Goal: Information Seeking & Learning: Learn about a topic

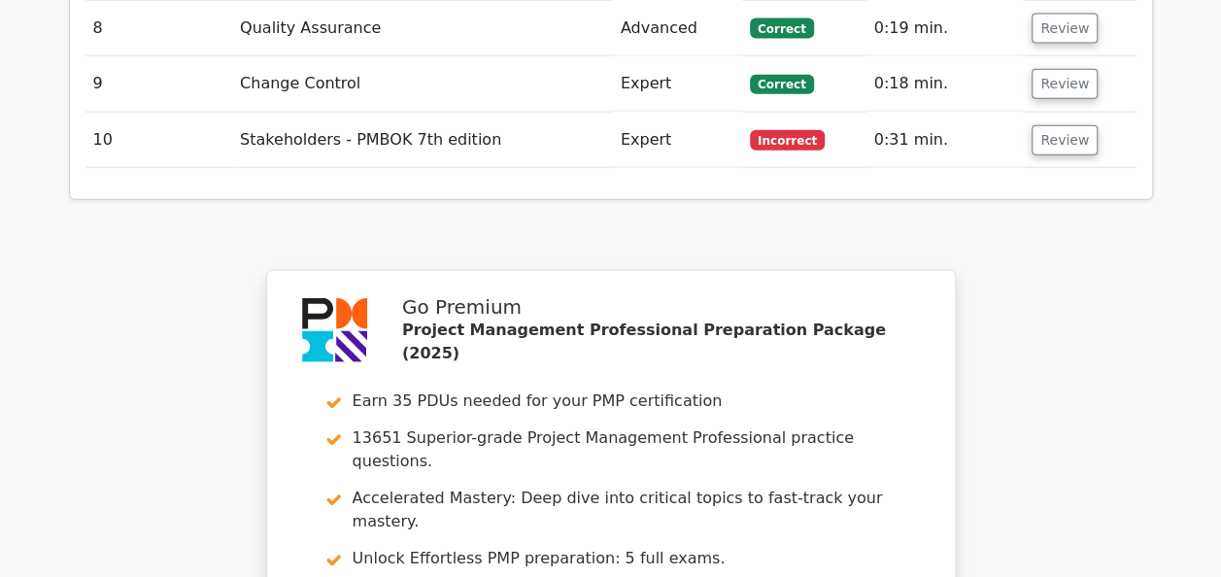
scroll to position [2687, 0]
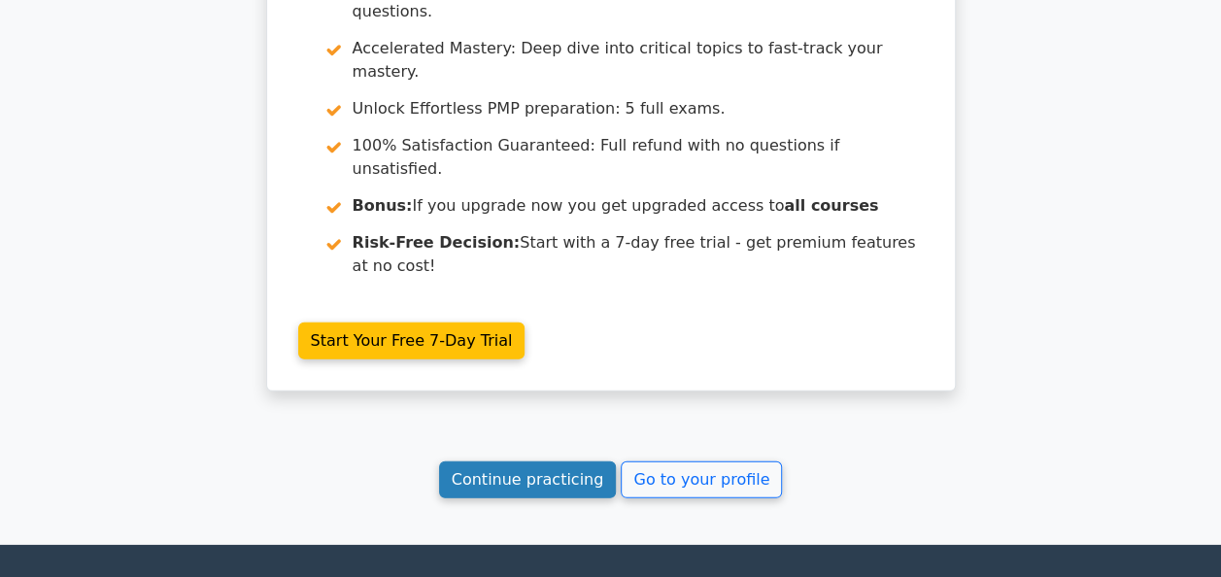
click at [507, 461] on link "Continue practicing" at bounding box center [528, 479] width 178 height 37
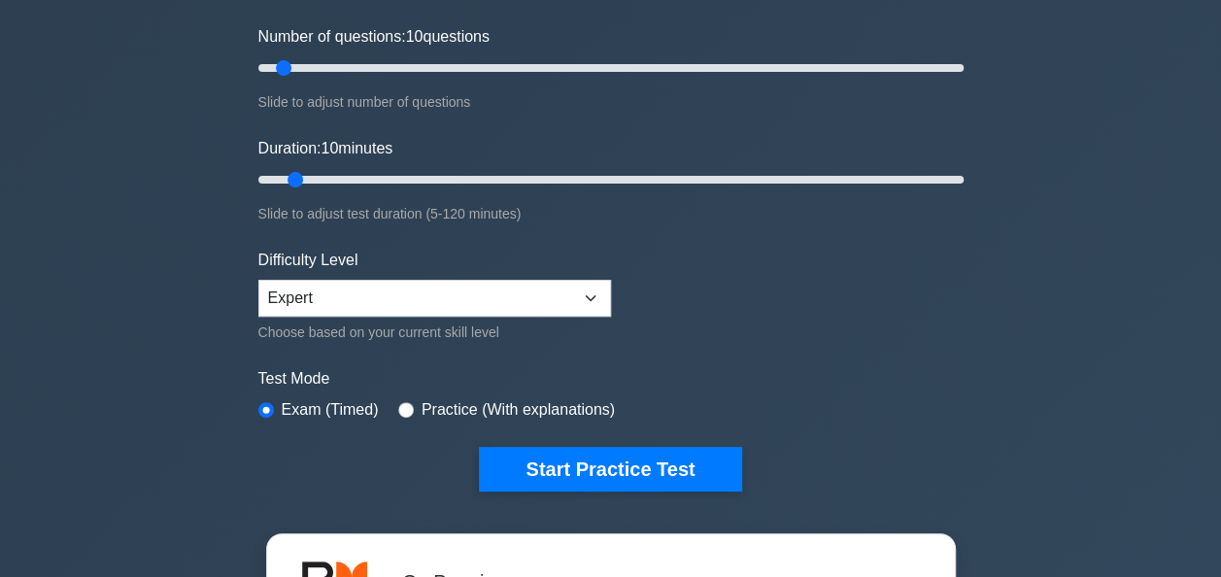
scroll to position [486, 0]
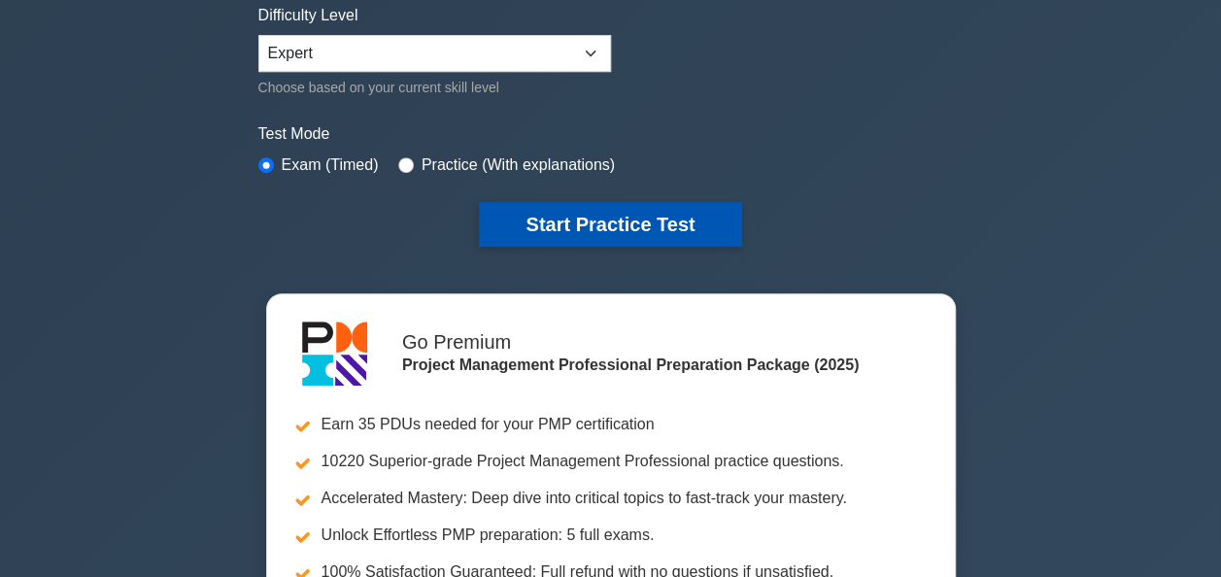
click at [548, 220] on button "Start Practice Test" at bounding box center [610, 224] width 262 height 45
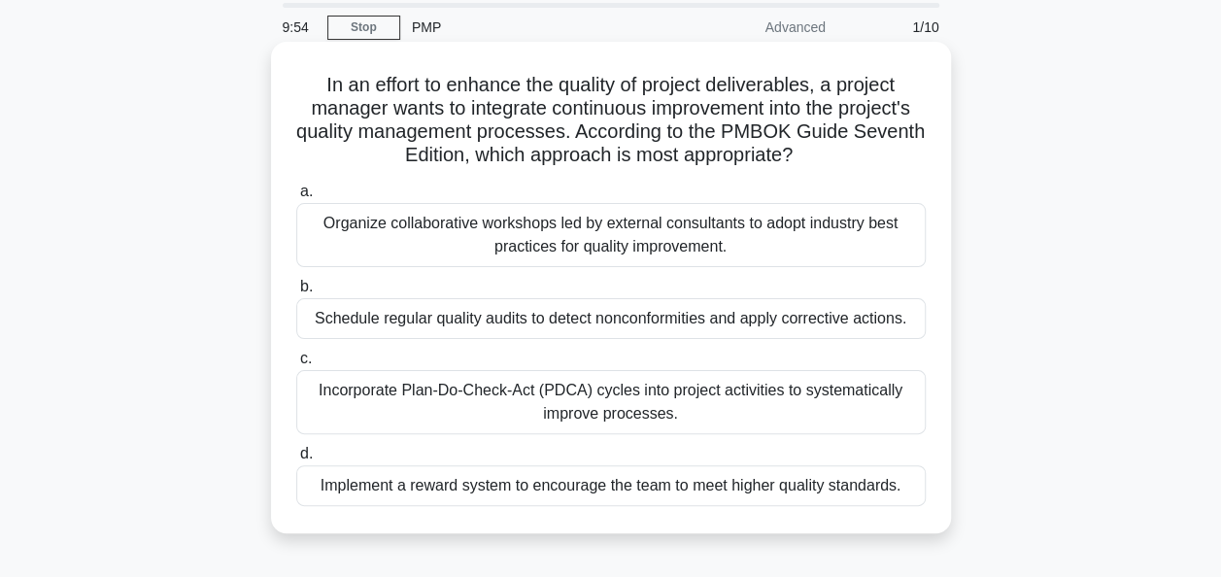
scroll to position [97, 0]
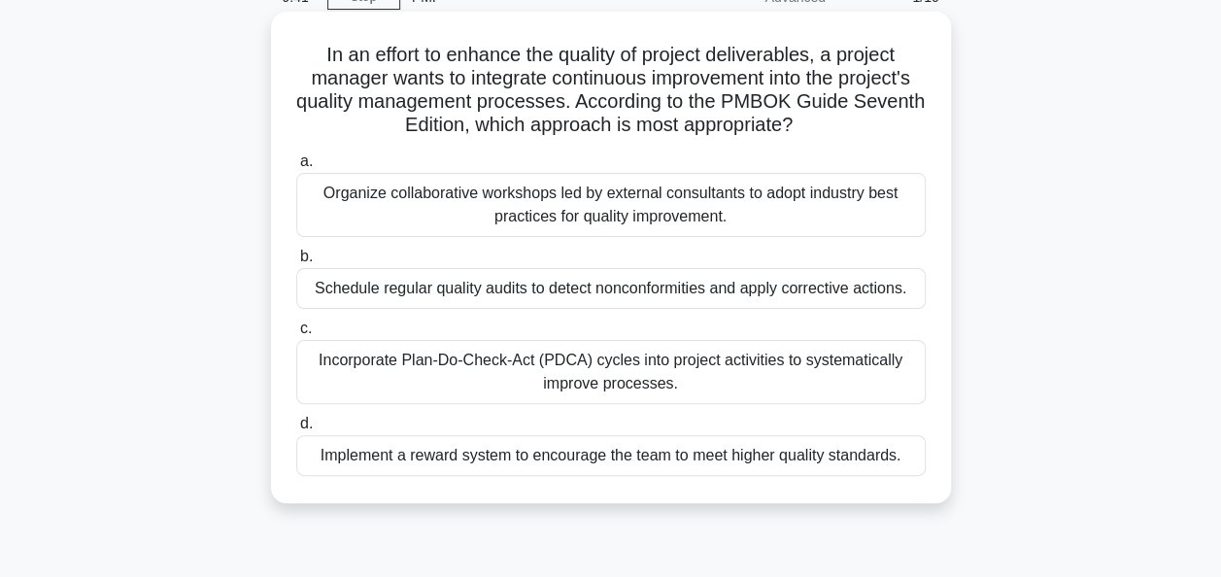
click at [822, 210] on div "Organize collaborative workshops led by external consultants to adopt industry …" at bounding box center [610, 205] width 629 height 64
click at [296, 168] on input "a. Organize collaborative workshops led by external consultants to adopt indust…" at bounding box center [296, 161] width 0 height 13
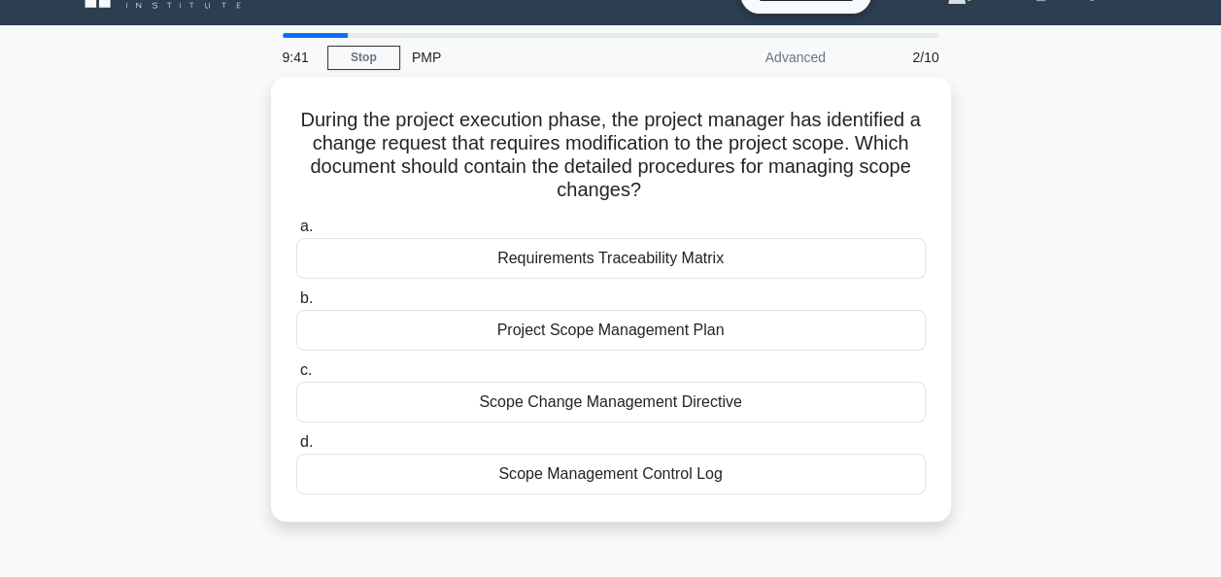
scroll to position [0, 0]
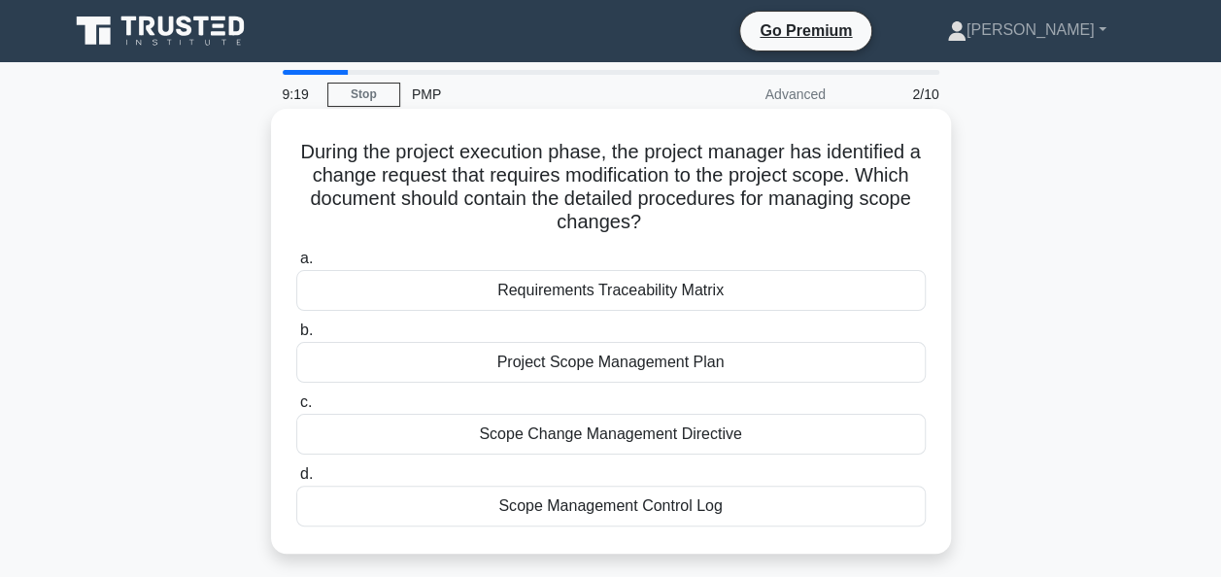
click at [734, 515] on div "Scope Management Control Log" at bounding box center [610, 506] width 629 height 41
click at [296, 481] on input "d. Scope Management Control Log" at bounding box center [296, 474] width 0 height 13
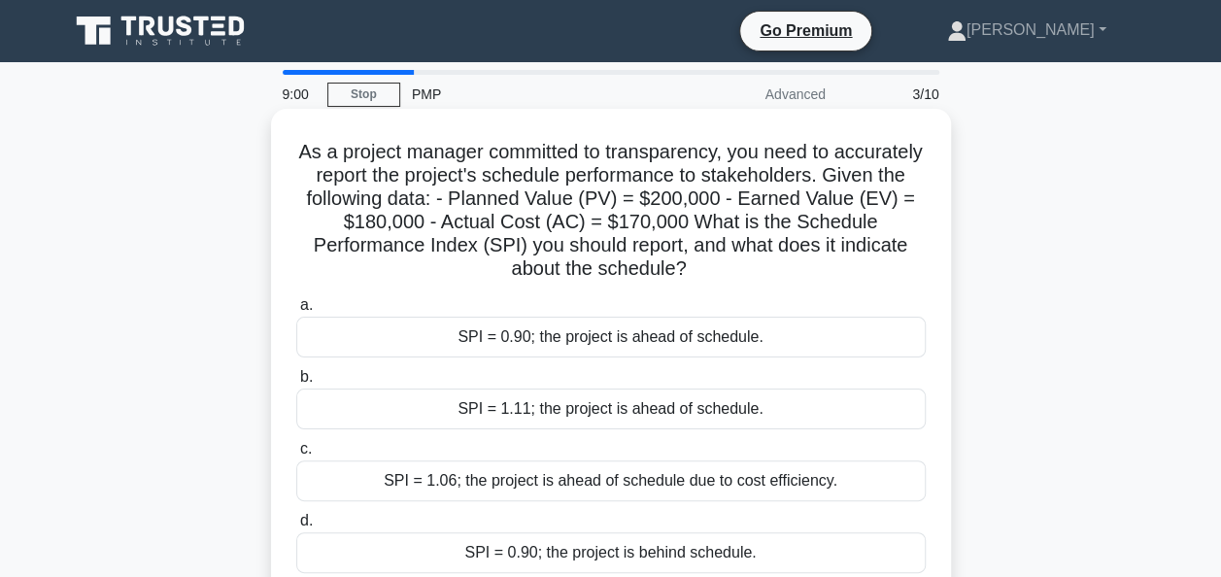
click at [865, 276] on h5 "As a project manager committed to transparency, you need to accurately report t…" at bounding box center [610, 211] width 633 height 142
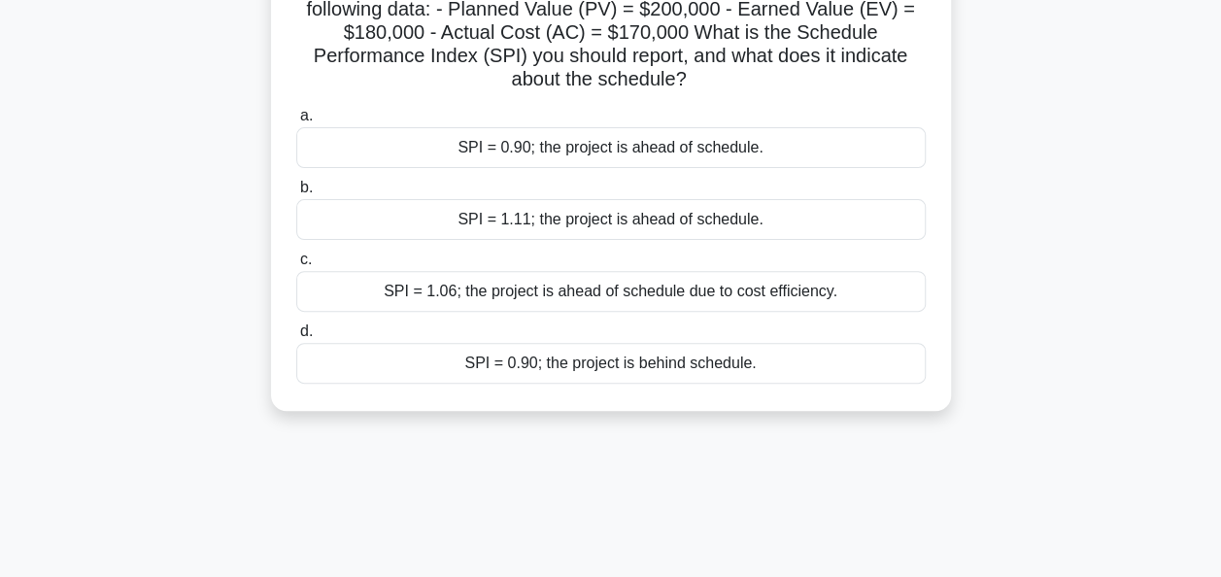
scroll to position [194, 0]
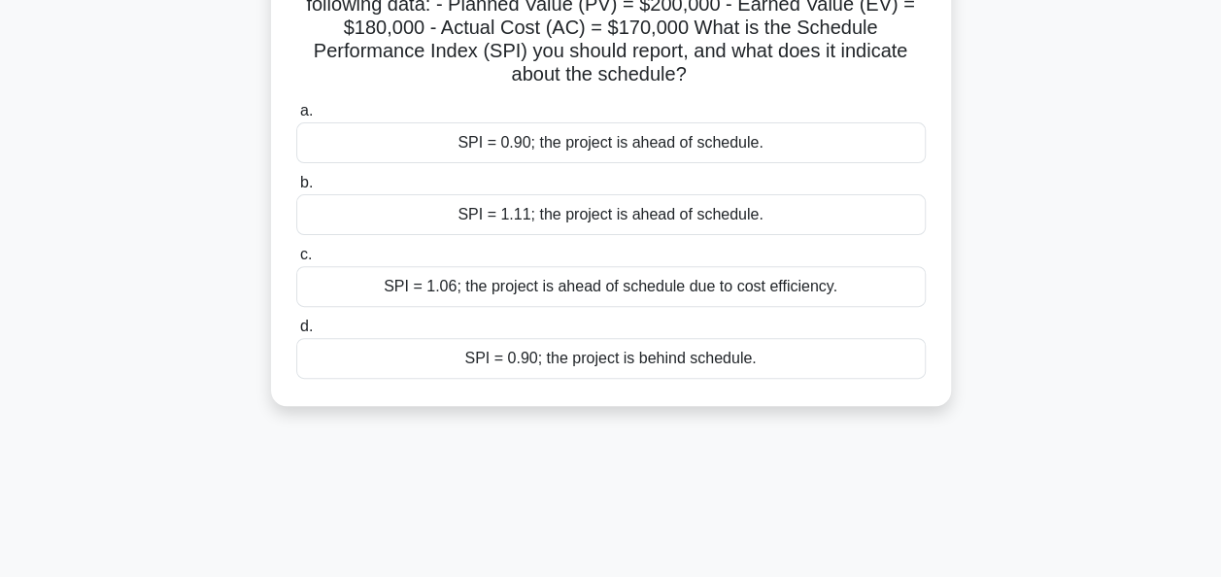
click at [612, 218] on div "SPI = 1.11; the project is ahead of schedule." at bounding box center [610, 214] width 629 height 41
click at [296, 189] on input "b. SPI = 1.11; the project is ahead of schedule." at bounding box center [296, 183] width 0 height 13
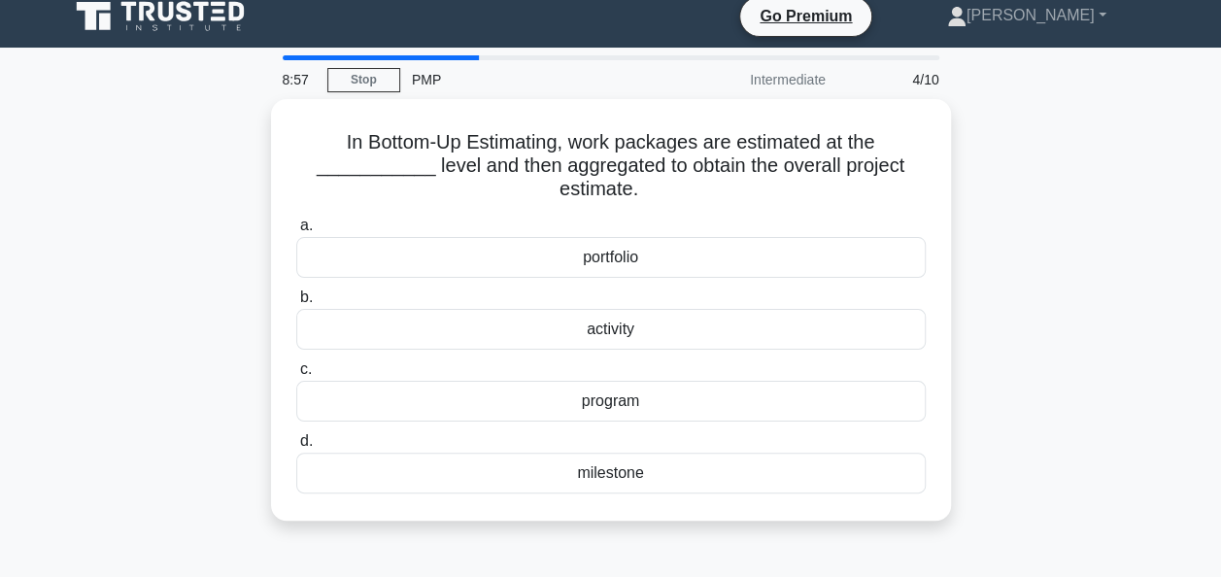
scroll to position [0, 0]
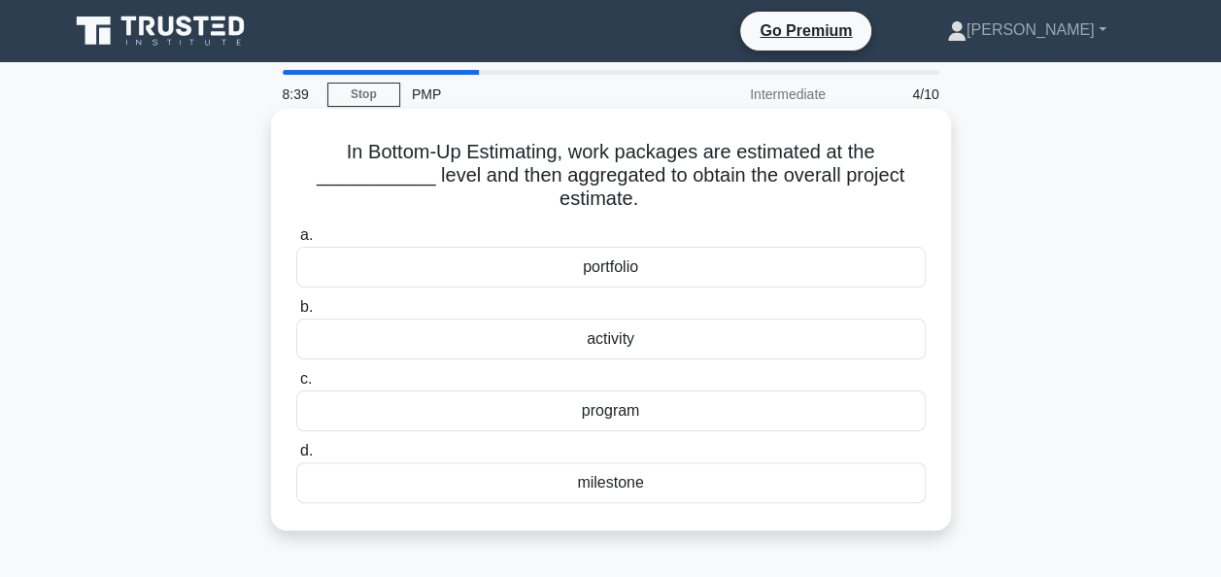
click at [622, 478] on div "milestone" at bounding box center [610, 482] width 629 height 41
click at [296, 458] on input "d. milestone" at bounding box center [296, 451] width 0 height 13
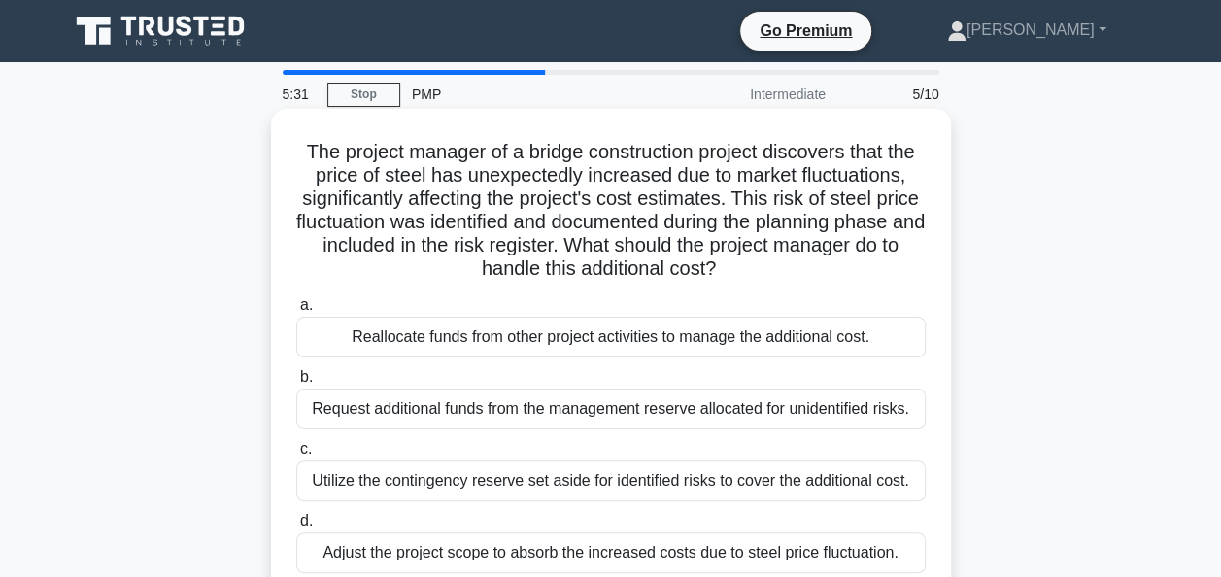
scroll to position [97, 0]
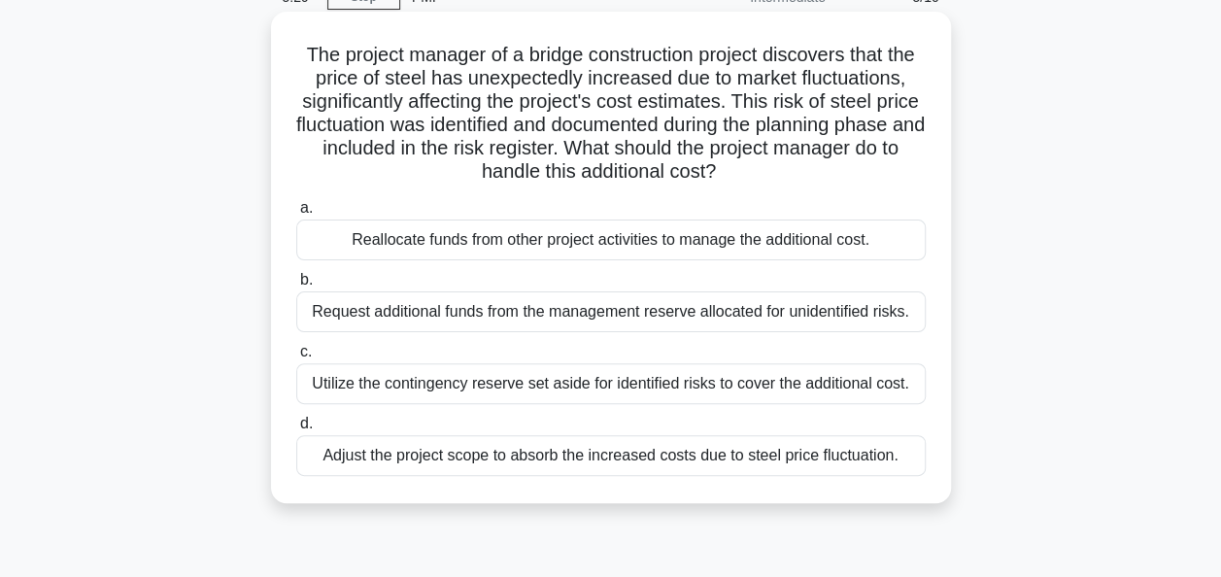
click at [826, 385] on div "Utilize the contingency reserve set aside for identified risks to cover the add…" at bounding box center [610, 383] width 629 height 41
click at [296, 358] on input "c. Utilize the contingency reserve set aside for identified risks to cover the …" at bounding box center [296, 352] width 0 height 13
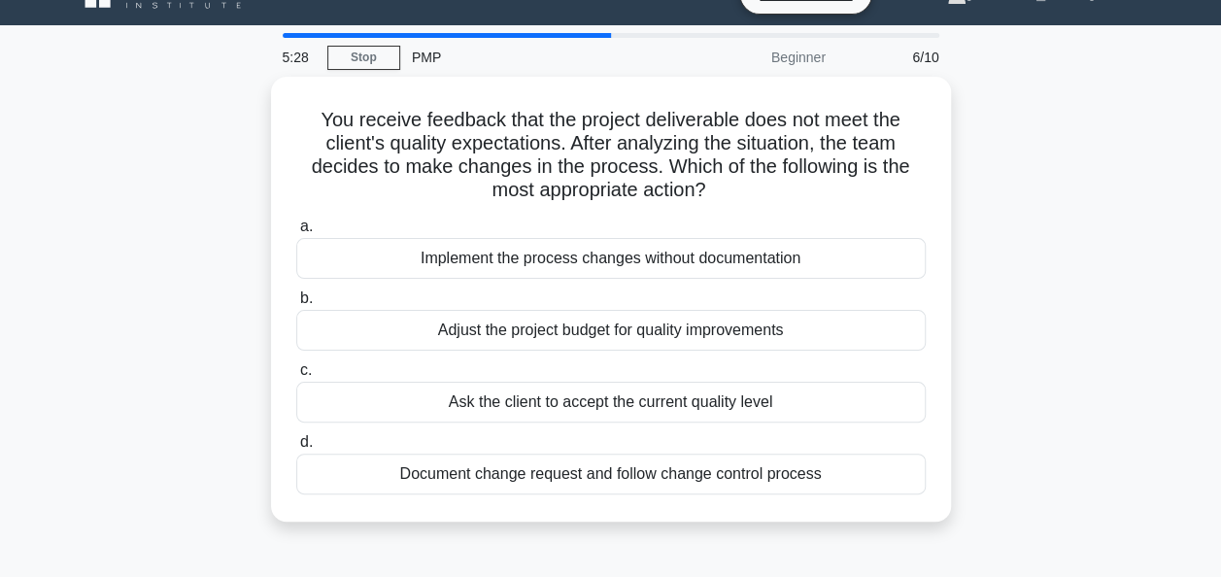
scroll to position [0, 0]
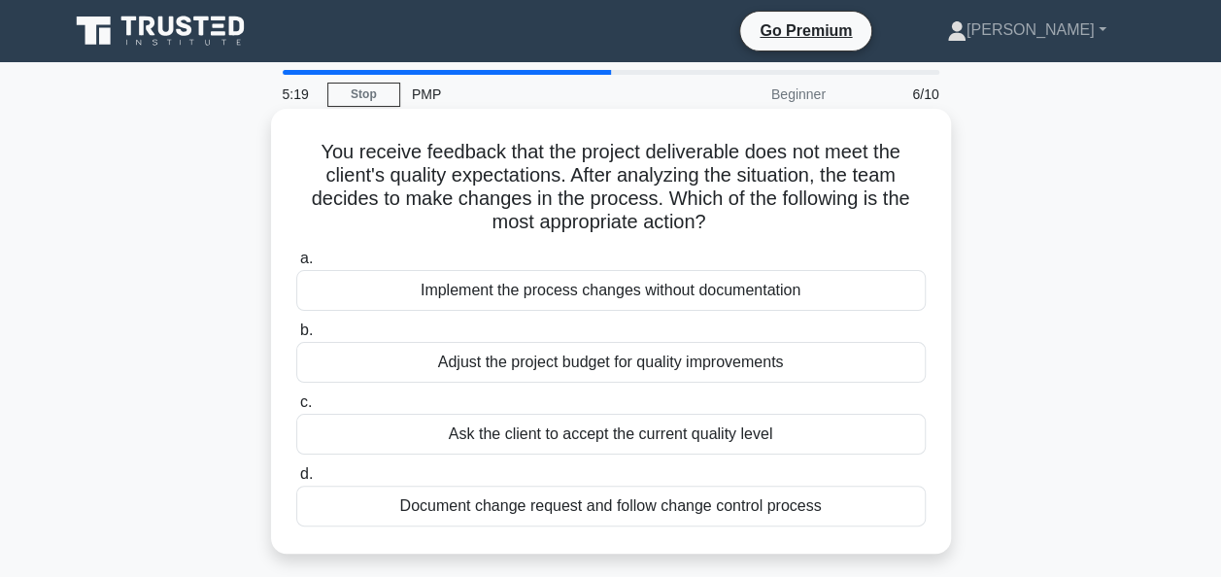
click at [769, 506] on div "Document change request and follow change control process" at bounding box center [610, 506] width 629 height 41
click at [296, 481] on input "d. Document change request and follow change control process" at bounding box center [296, 474] width 0 height 13
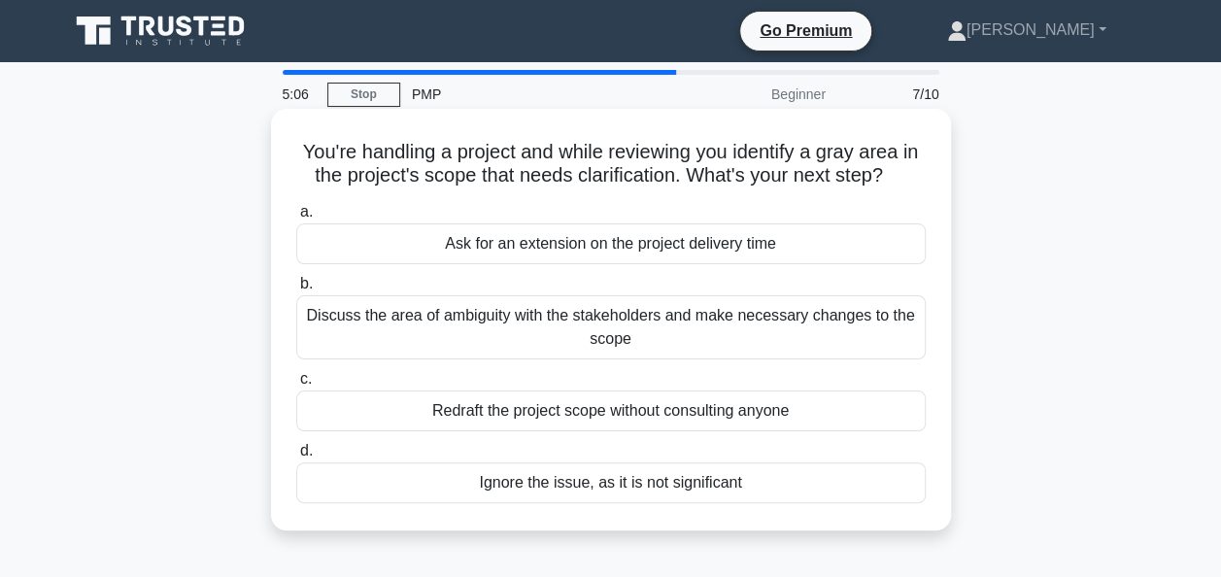
click at [681, 328] on div "Discuss the area of ambiguity with the stakeholders and make necessary changes …" at bounding box center [610, 327] width 629 height 64
click at [296, 290] on input "b. Discuss the area of ambiguity with the stakeholders and make necessary chang…" at bounding box center [296, 284] width 0 height 13
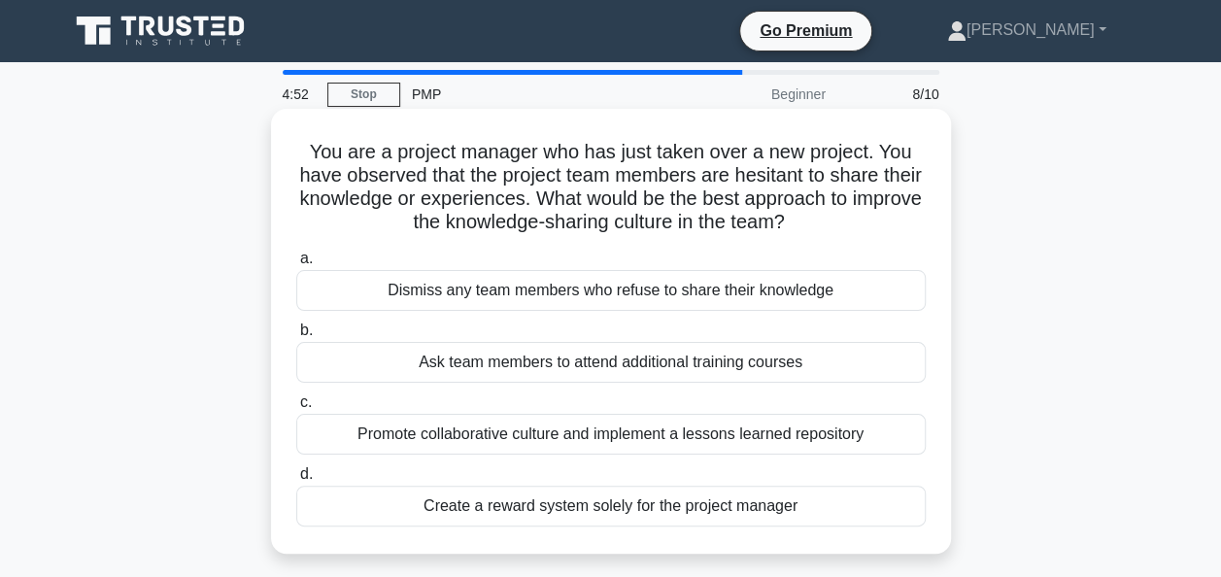
click at [859, 427] on div "Promote collaborative culture and implement a lessons learned repository" at bounding box center [610, 434] width 629 height 41
click at [296, 409] on input "c. Promote collaborative culture and implement a lessons learned repository" at bounding box center [296, 402] width 0 height 13
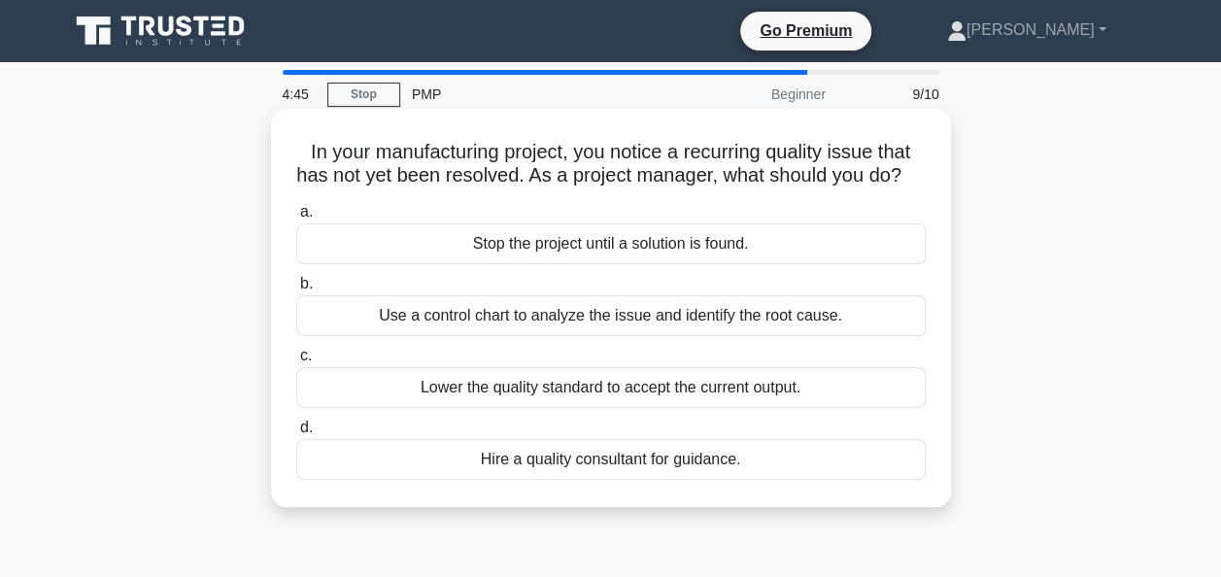
click at [875, 334] on div "Use a control chart to analyze the issue and identify the root cause." at bounding box center [610, 315] width 629 height 41
click at [296, 290] on input "b. Use a control chart to analyze the issue and identify the root cause." at bounding box center [296, 284] width 0 height 13
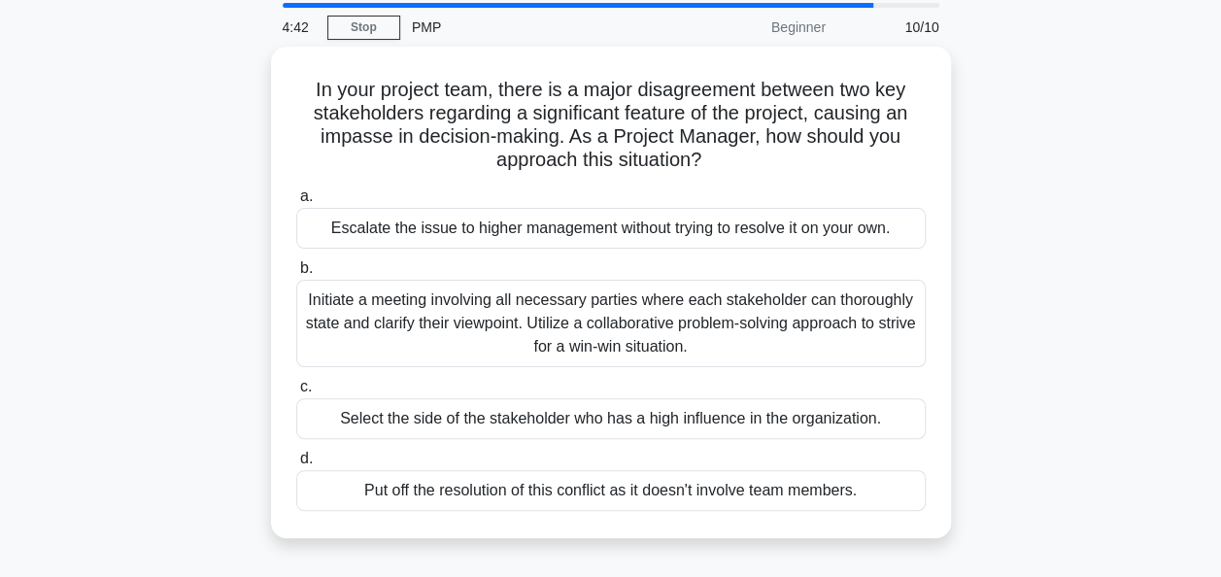
scroll to position [97, 0]
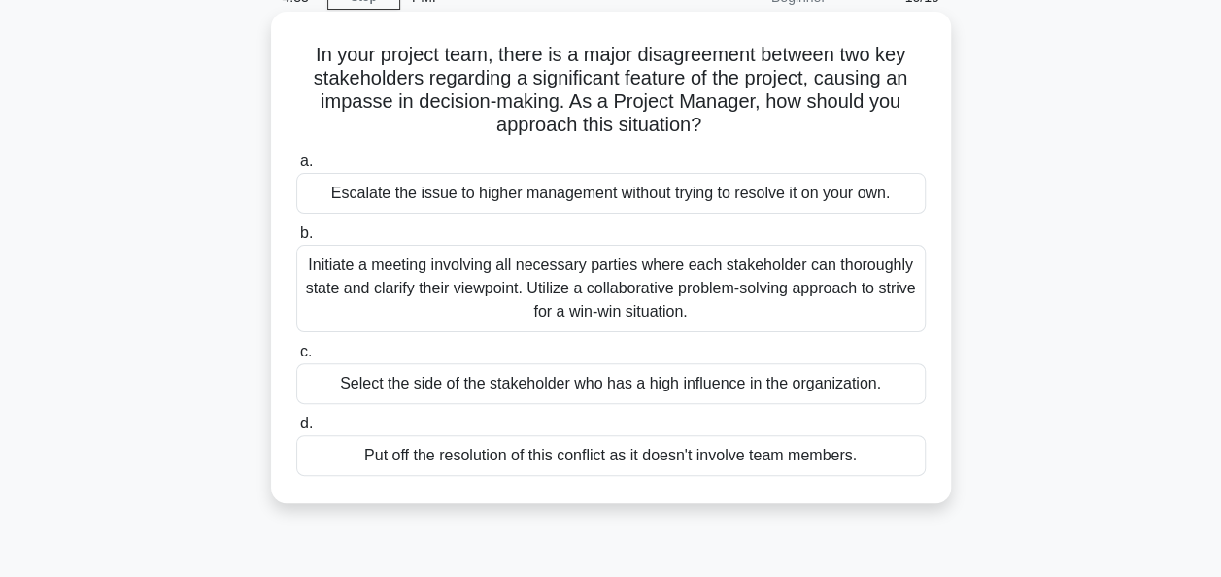
click at [832, 313] on div "Initiate a meeting involving all necessary parties where each stakeholder can t…" at bounding box center [610, 288] width 629 height 87
click at [296, 240] on input "b. Initiate a meeting involving all necessary parties where each stakeholder ca…" at bounding box center [296, 233] width 0 height 13
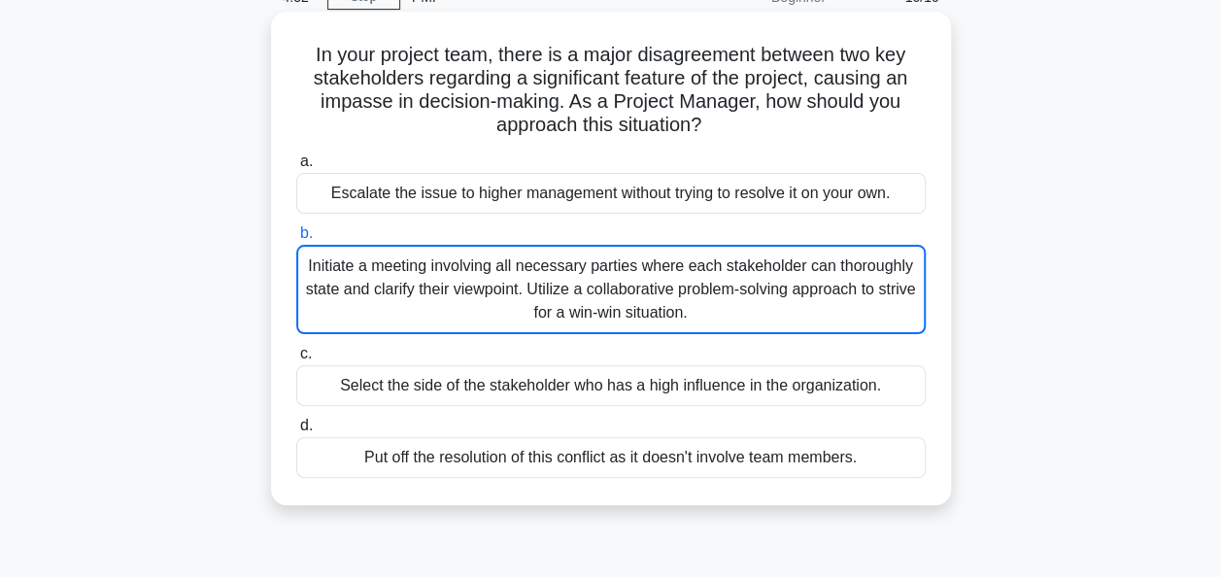
scroll to position [0, 0]
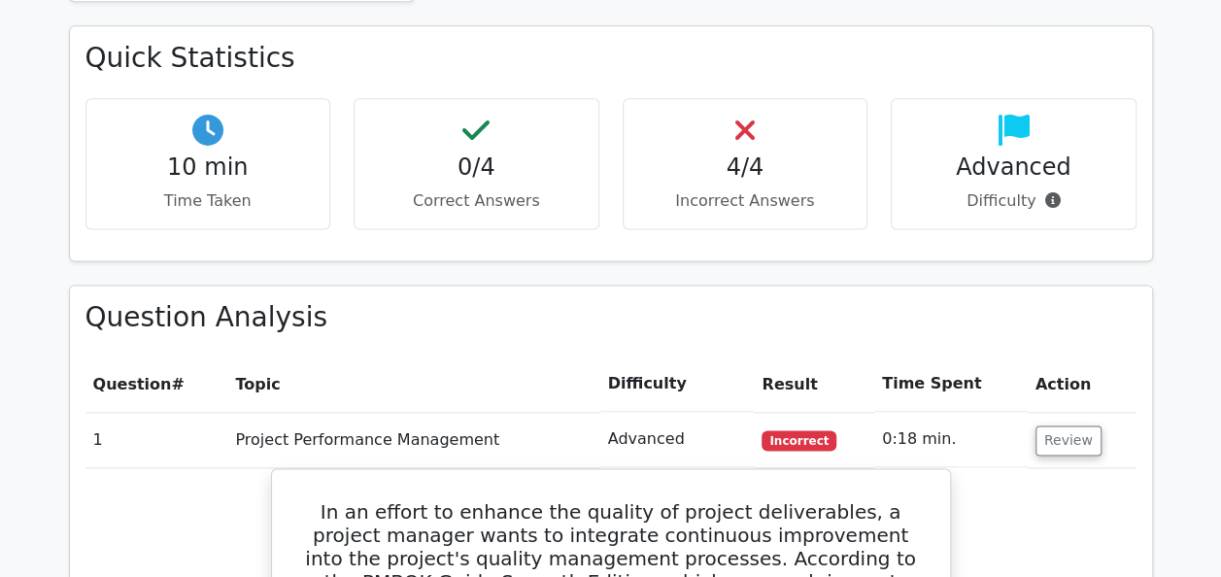
scroll to position [1263, 0]
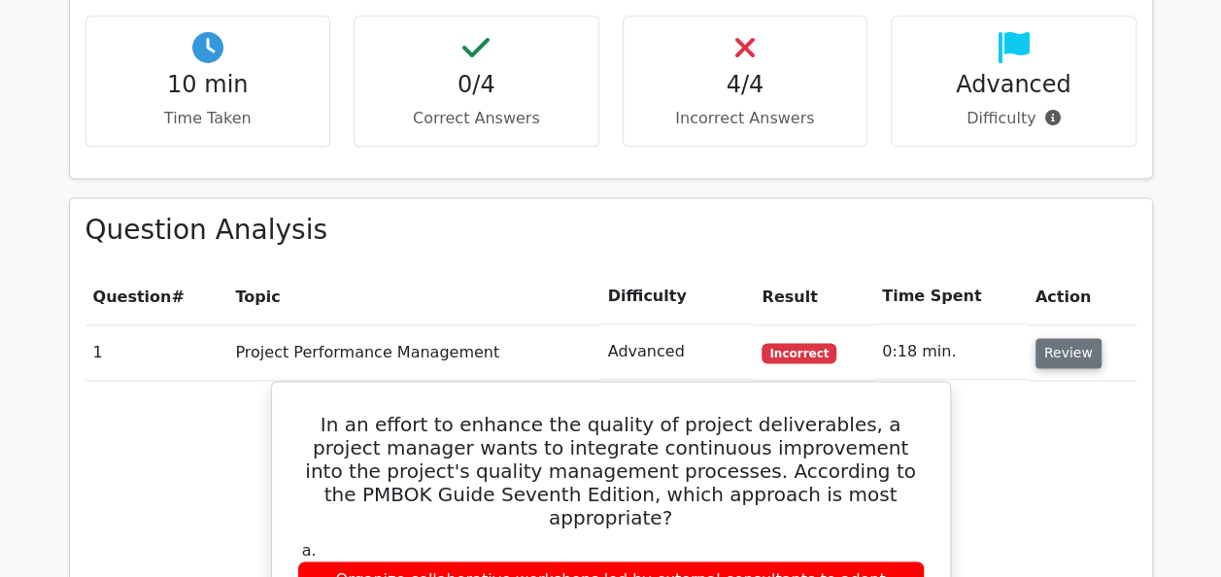
click at [1085, 338] on button "Review" at bounding box center [1069, 353] width 66 height 30
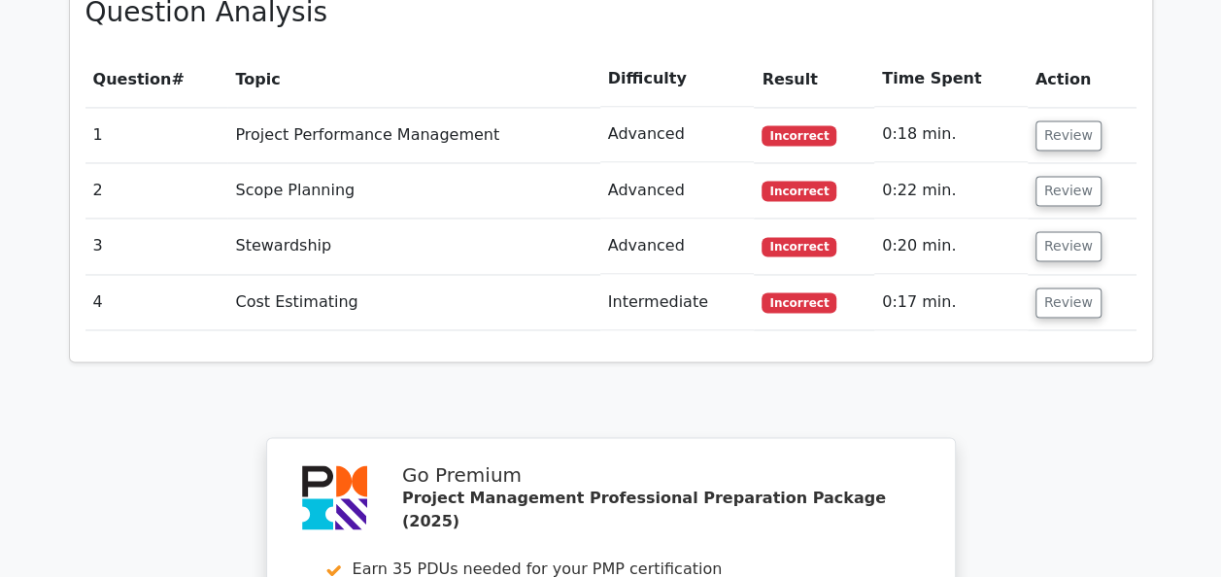
scroll to position [1360, 0]
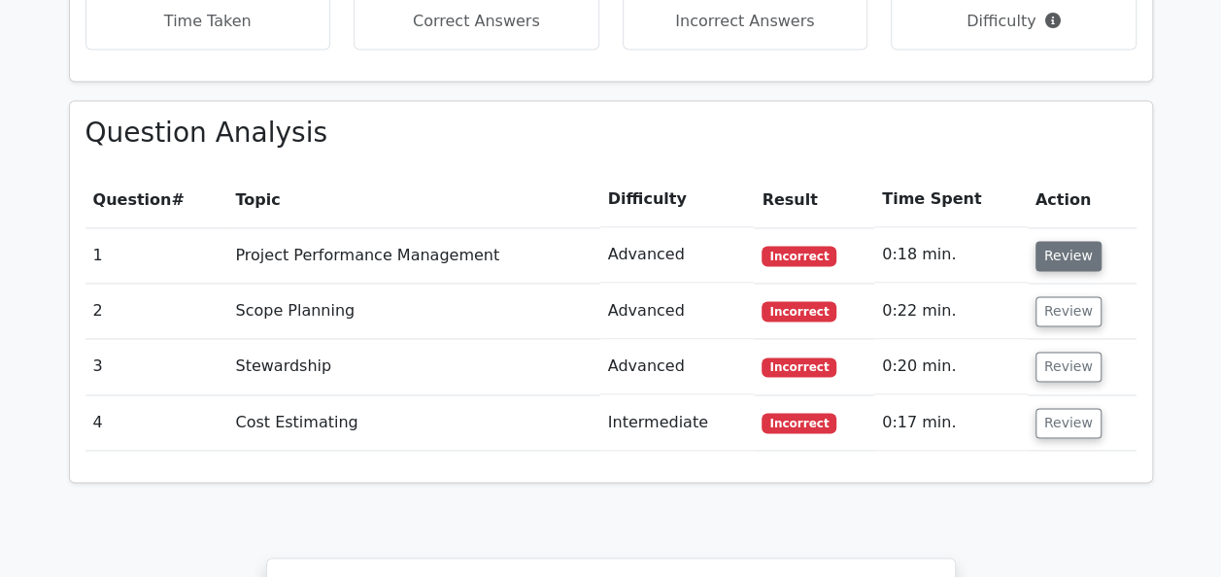
click at [1045, 241] on button "Review" at bounding box center [1069, 256] width 66 height 30
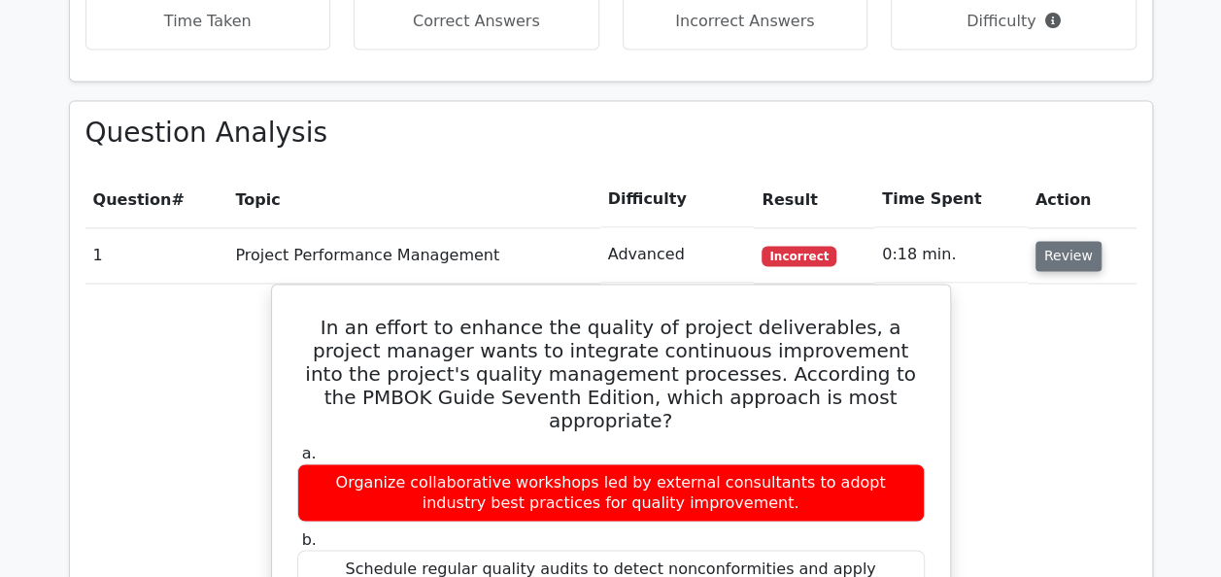
click at [1080, 241] on button "Review" at bounding box center [1069, 256] width 66 height 30
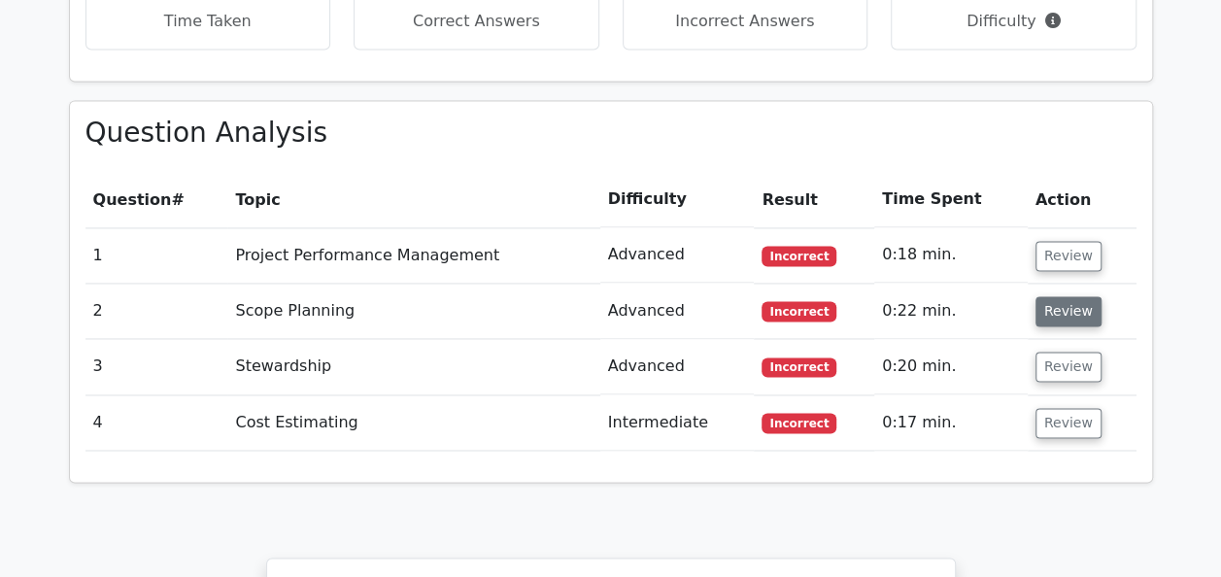
click at [1079, 296] on button "Review" at bounding box center [1069, 311] width 66 height 30
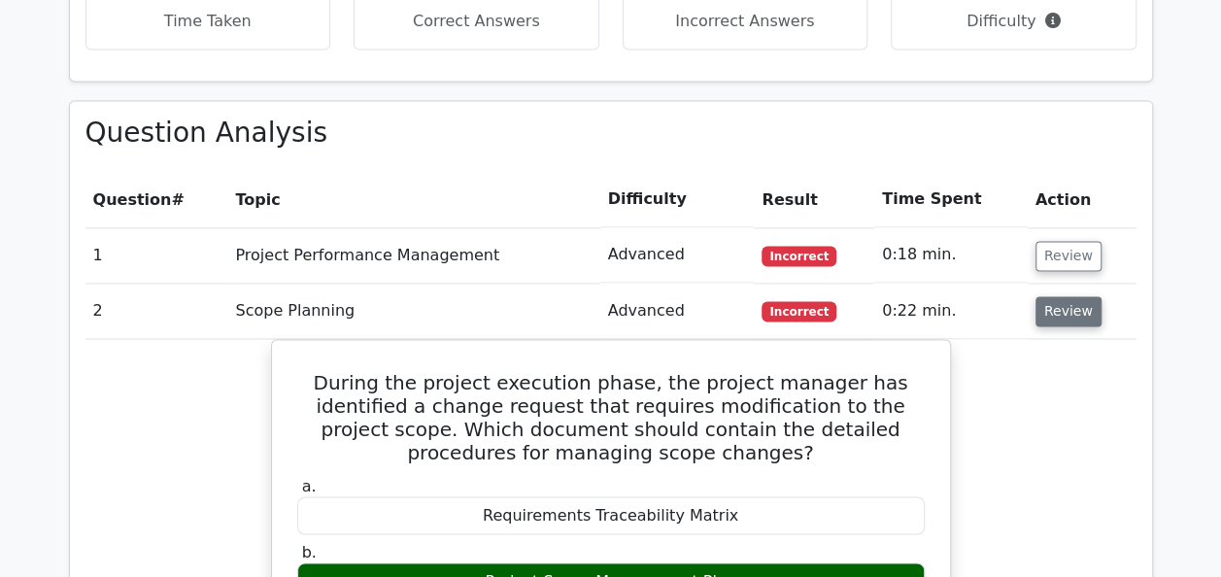
click at [1081, 296] on button "Review" at bounding box center [1069, 311] width 66 height 30
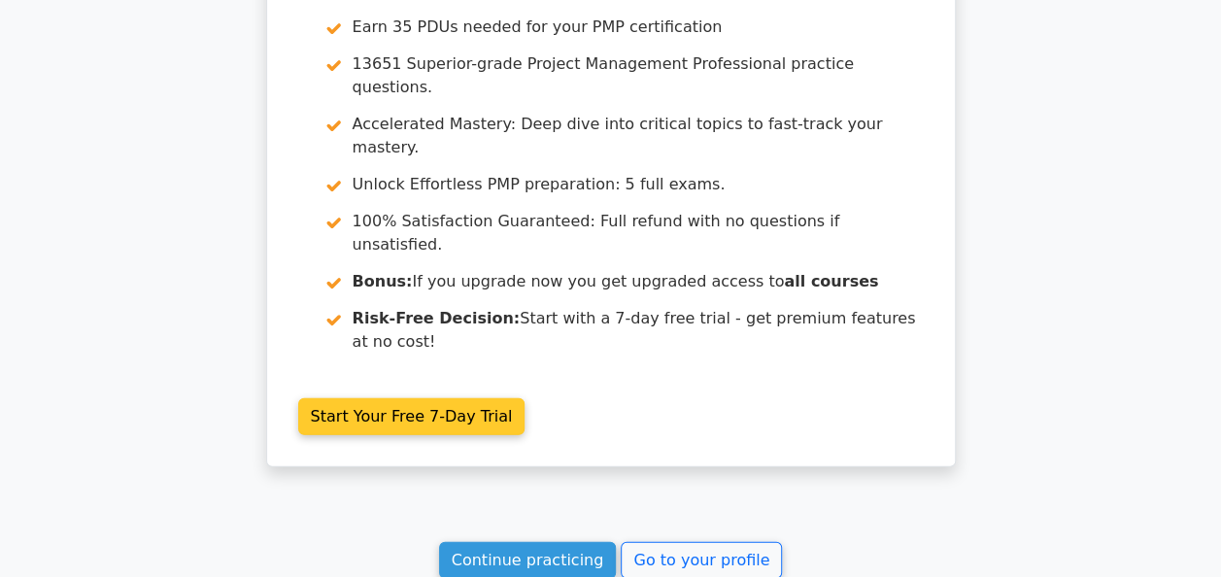
scroll to position [2100, 0]
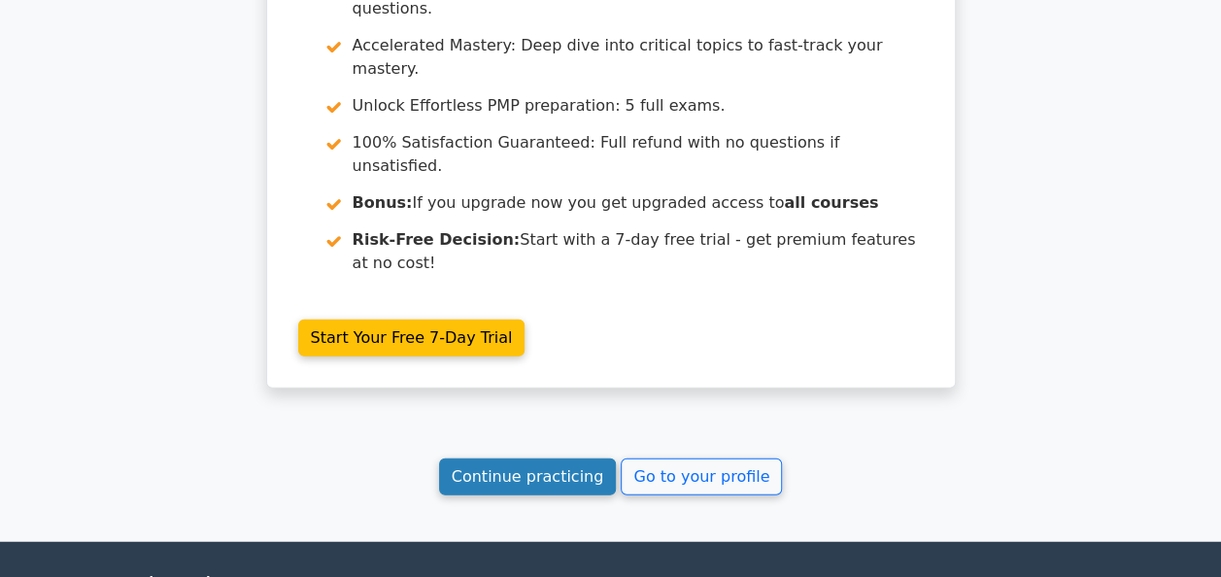
click at [560, 458] on link "Continue practicing" at bounding box center [528, 476] width 178 height 37
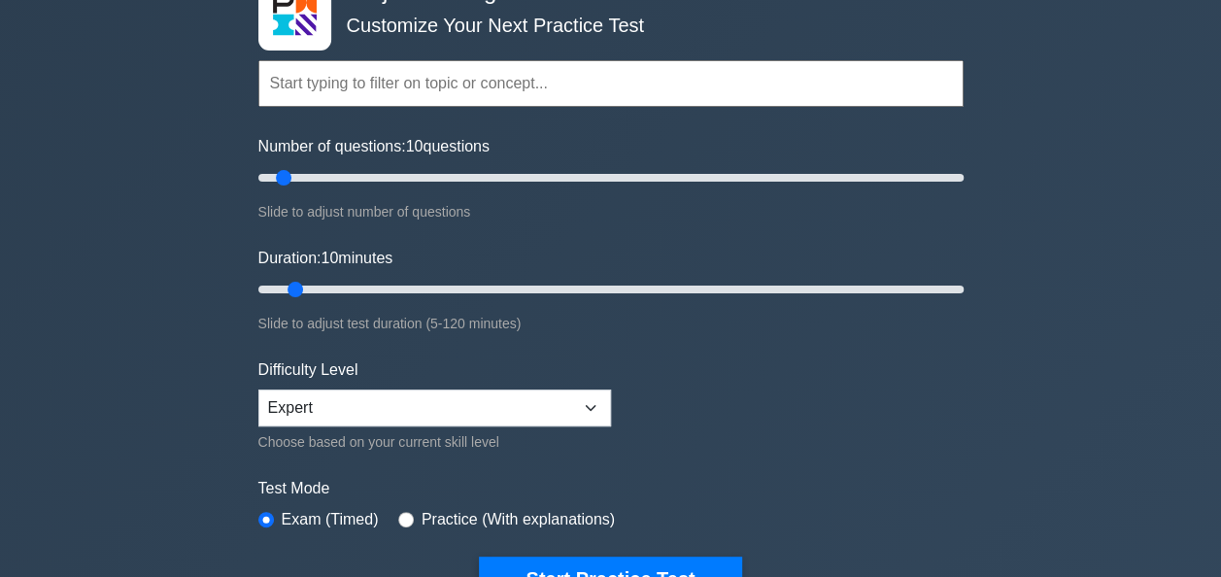
scroll to position [291, 0]
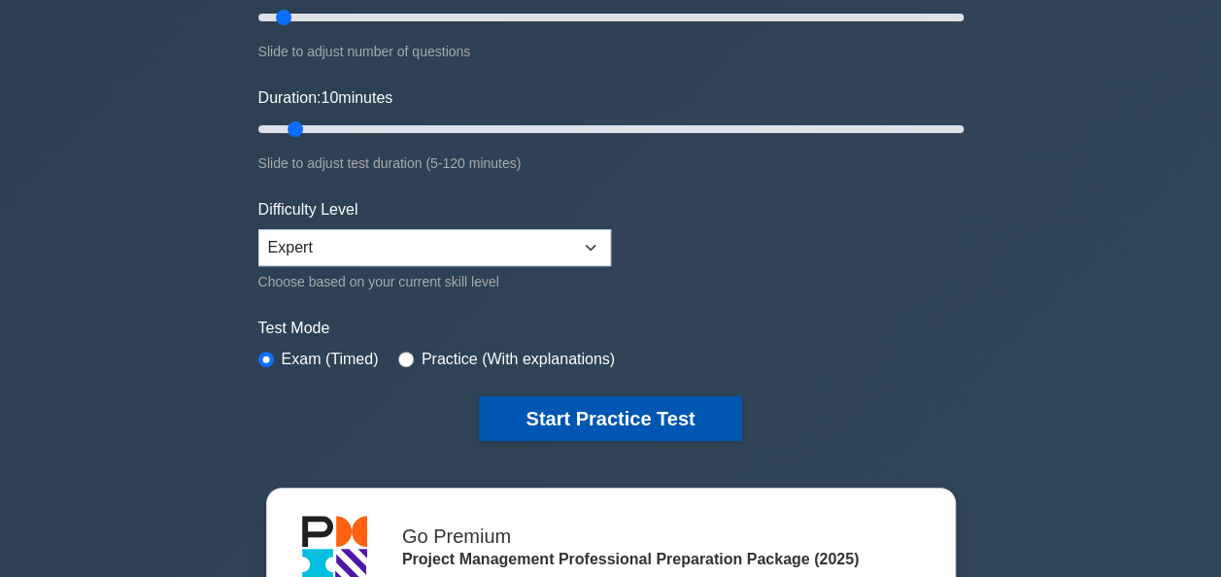
drag, startPoint x: 559, startPoint y: 380, endPoint x: 563, endPoint y: 405, distance: 25.7
click at [560, 392] on form "Topics Scope Management Time Management Cost Management Quality Management Risk…" at bounding box center [610, 141] width 705 height 600
click at [563, 405] on button "Start Practice Test" at bounding box center [610, 418] width 262 height 45
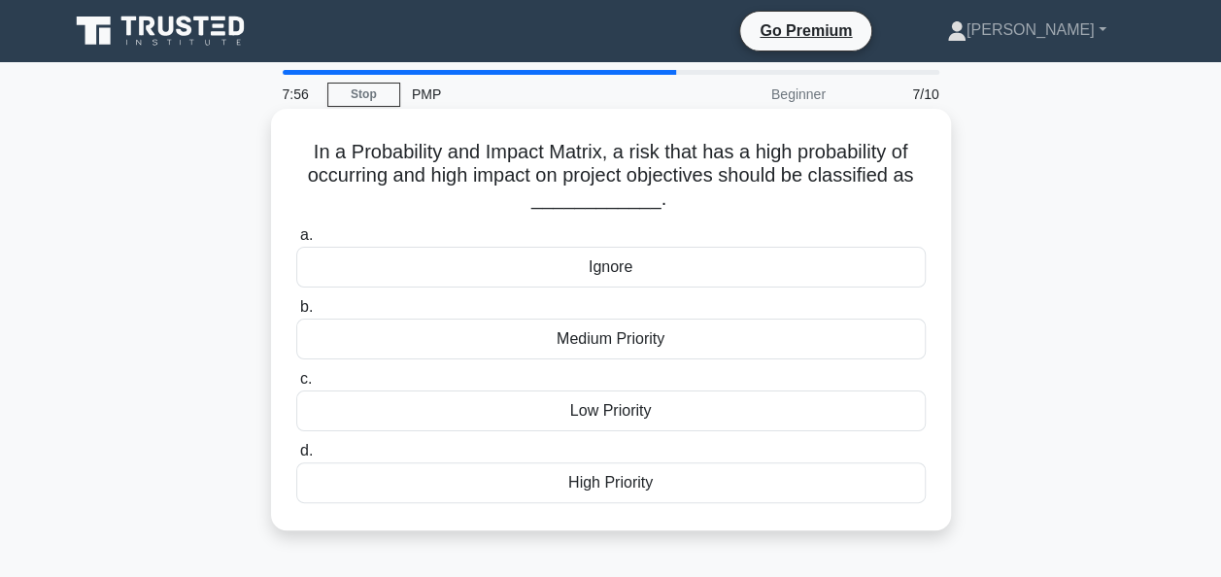
click at [644, 475] on div "High Priority" at bounding box center [610, 482] width 629 height 41
click at [296, 458] on input "d. High Priority" at bounding box center [296, 451] width 0 height 13
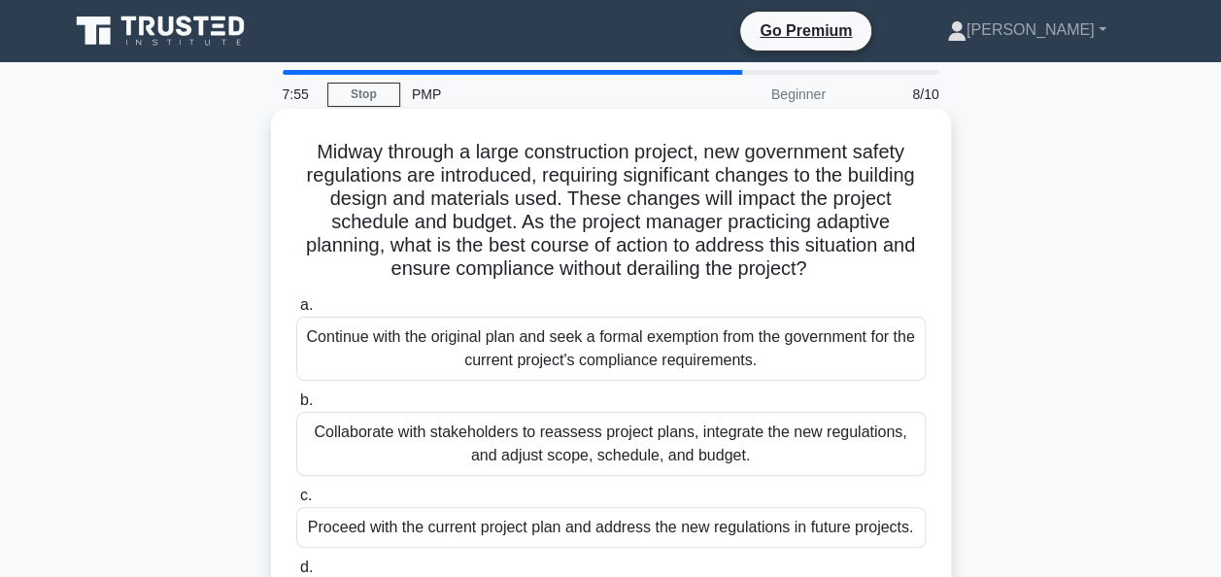
scroll to position [97, 0]
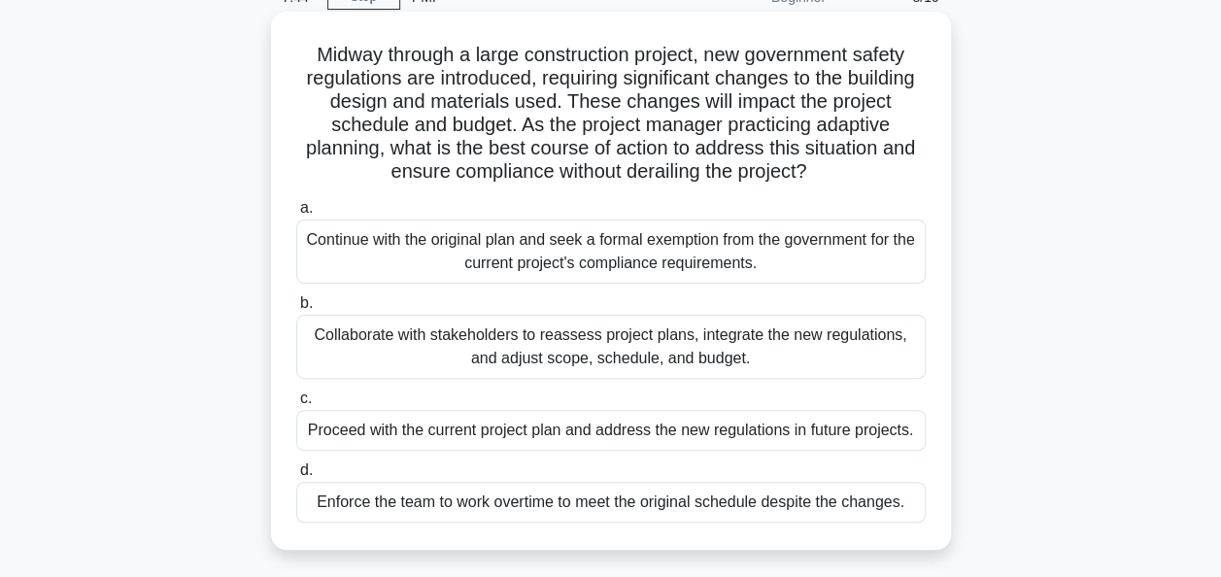
click at [748, 348] on div "Collaborate with stakeholders to reassess project plans, integrate the new regu…" at bounding box center [610, 347] width 629 height 64
click at [296, 310] on input "b. Collaborate with stakeholders to reassess project plans, integrate the new r…" at bounding box center [296, 303] width 0 height 13
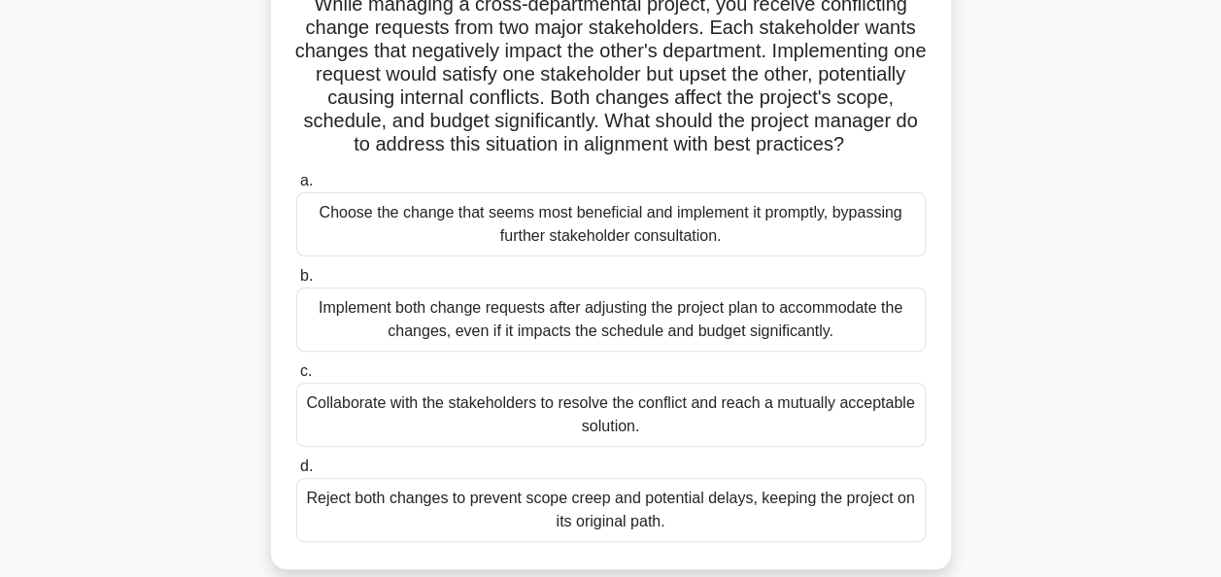
scroll to position [194, 0]
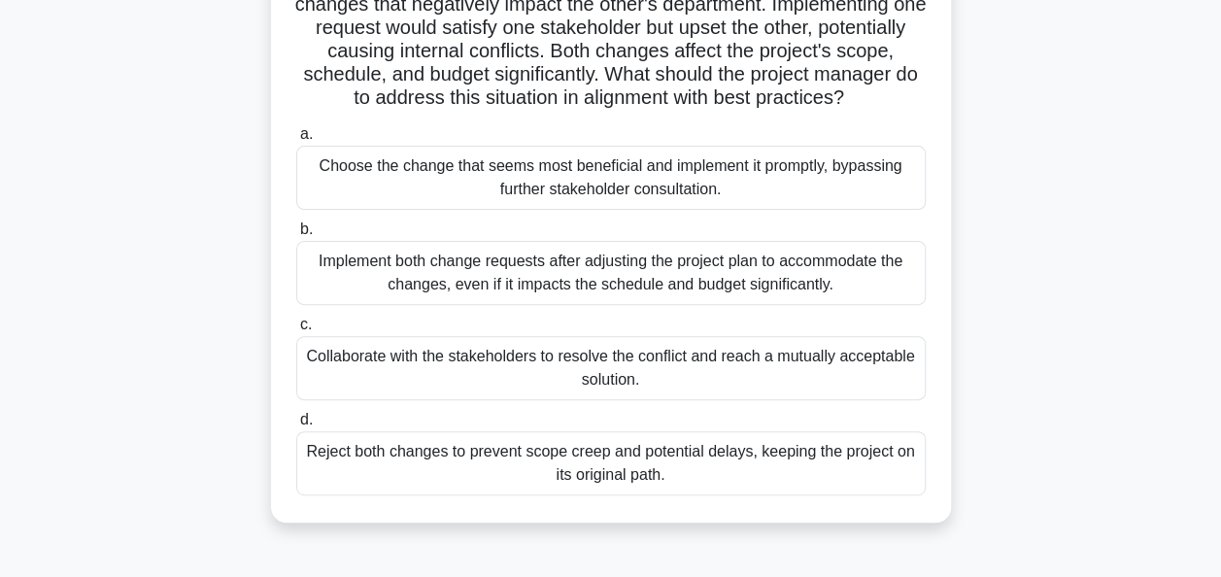
click at [680, 390] on div "Collaborate with the stakeholders to resolve the conflict and reach a mutually …" at bounding box center [610, 368] width 629 height 64
click at [296, 331] on input "c. Collaborate with the stakeholders to resolve the conflict and reach a mutual…" at bounding box center [296, 325] width 0 height 13
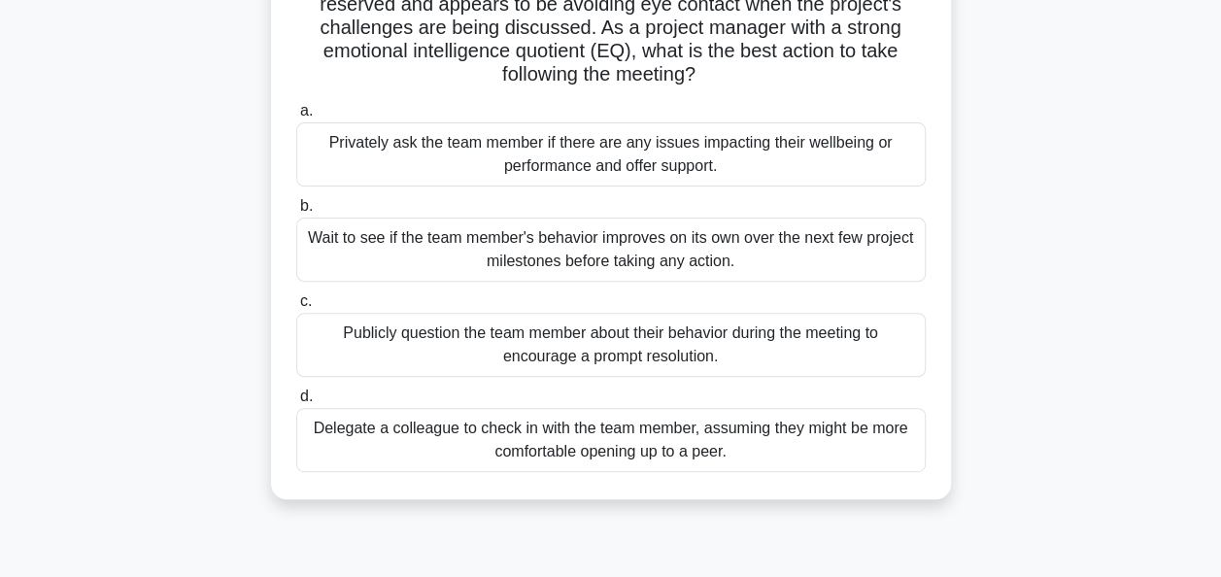
click at [688, 171] on div "Privately ask the team member if there are any issues impacting their wellbeing…" at bounding box center [610, 154] width 629 height 64
click at [296, 118] on input "a. Privately ask the team member if there are any issues impacting their wellbe…" at bounding box center [296, 111] width 0 height 13
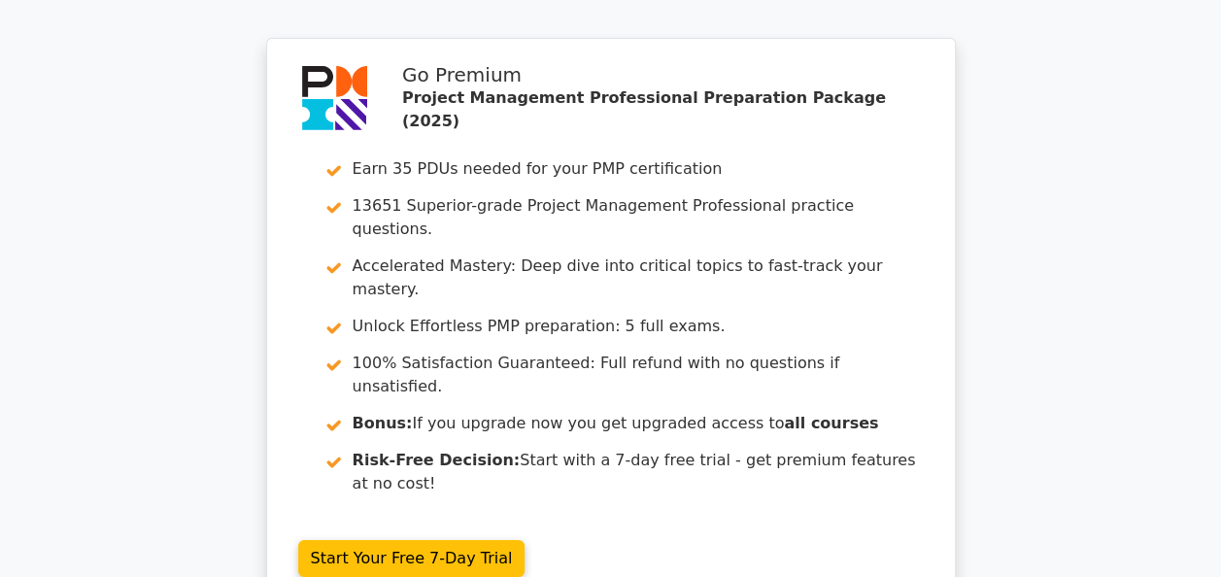
scroll to position [3400, 0]
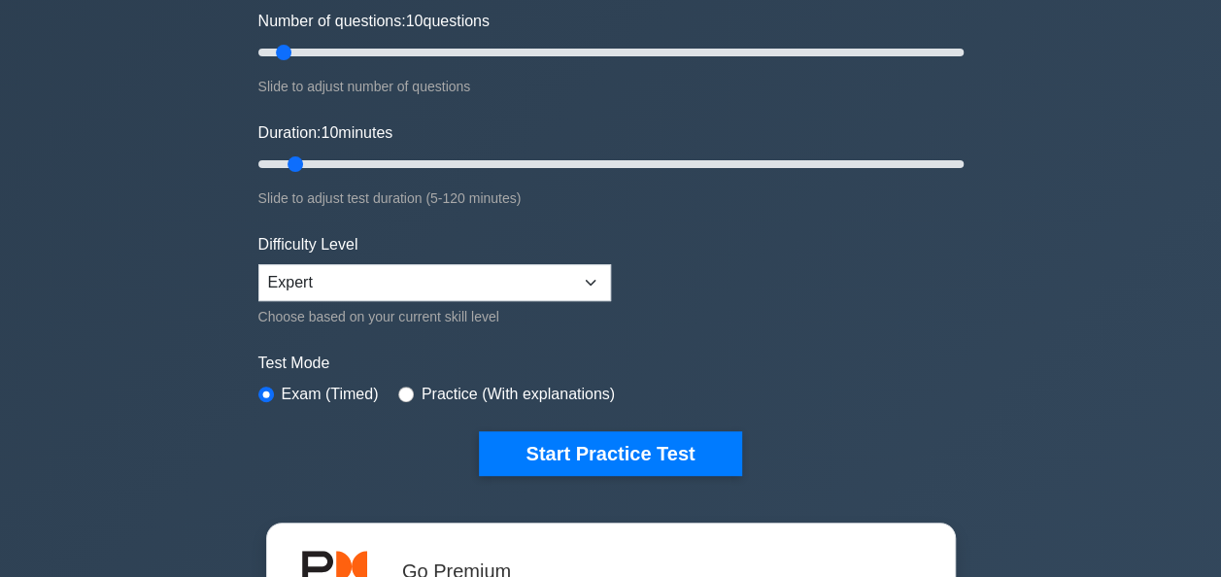
scroll to position [291, 0]
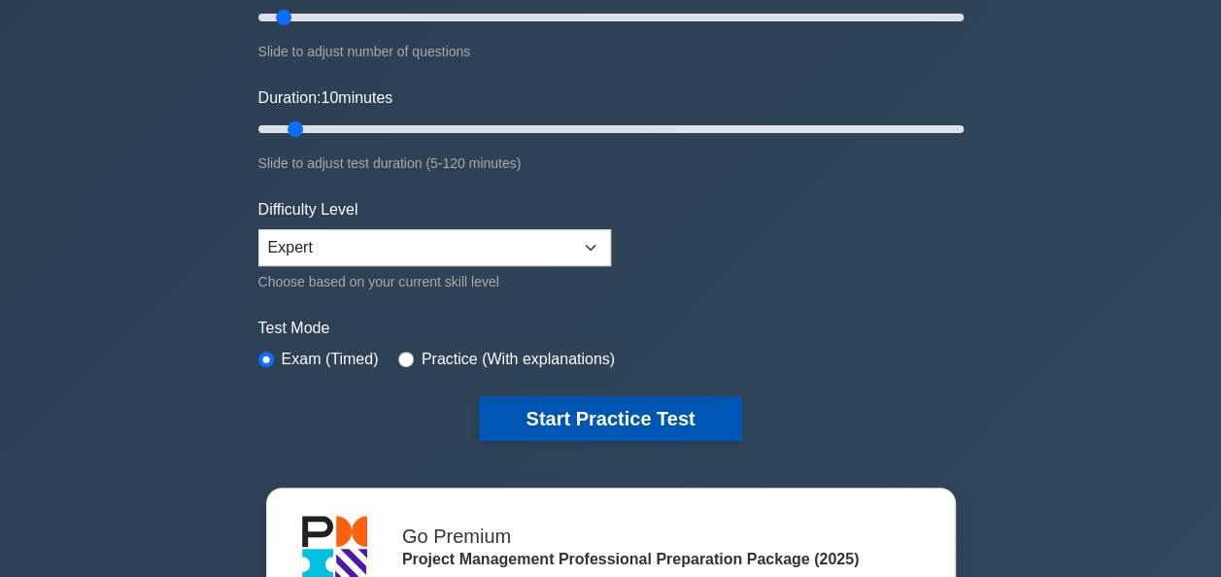
click at [501, 418] on button "Start Practice Test" at bounding box center [610, 418] width 262 height 45
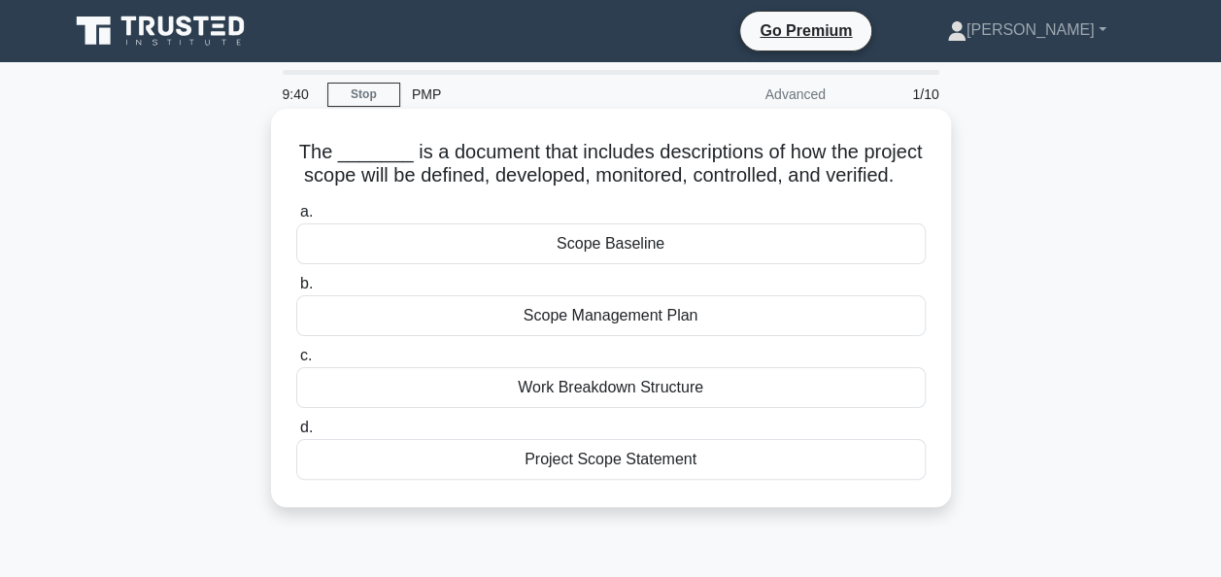
click at [695, 336] on div "Scope Management Plan" at bounding box center [610, 315] width 629 height 41
click at [296, 290] on input "b. Scope Management Plan" at bounding box center [296, 284] width 0 height 13
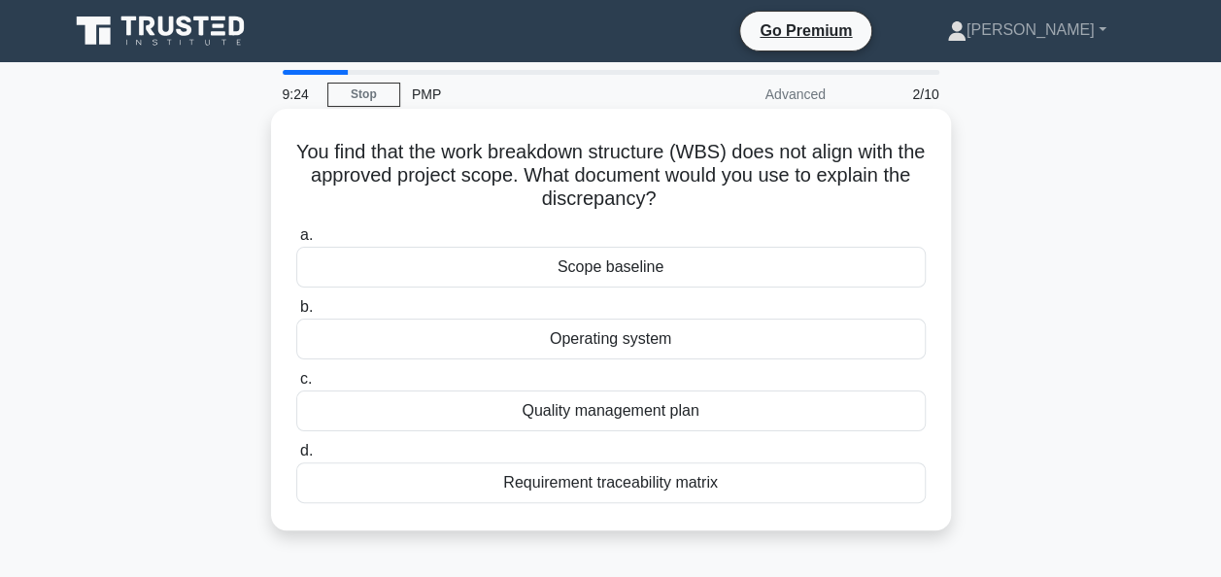
click at [693, 271] on div "Scope baseline" at bounding box center [610, 267] width 629 height 41
click at [296, 242] on input "a. Scope baseline" at bounding box center [296, 235] width 0 height 13
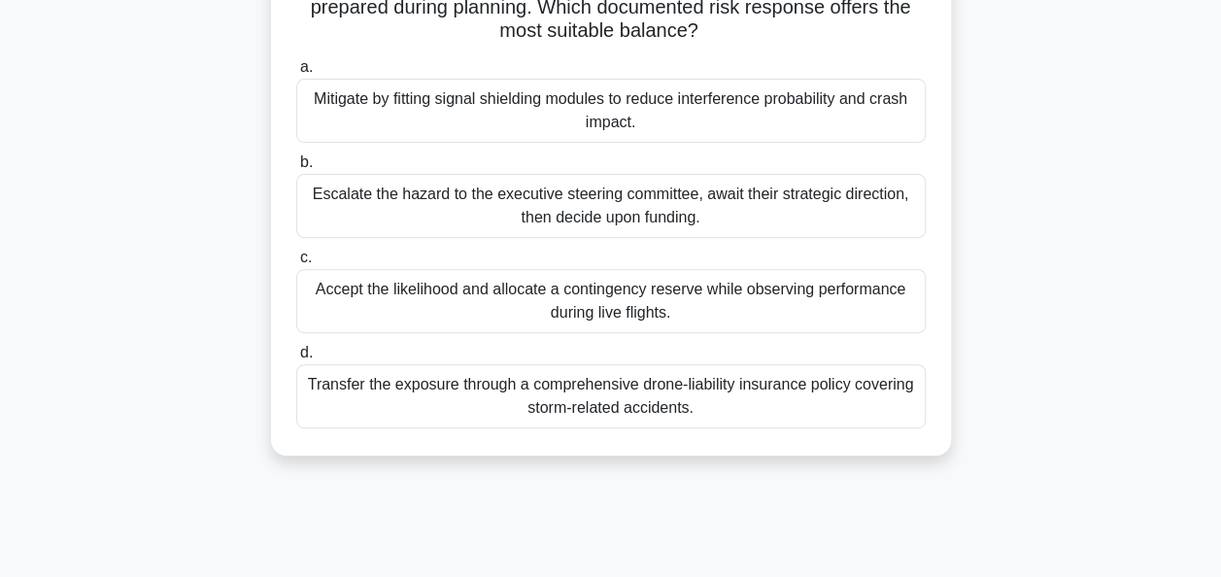
scroll to position [291, 0]
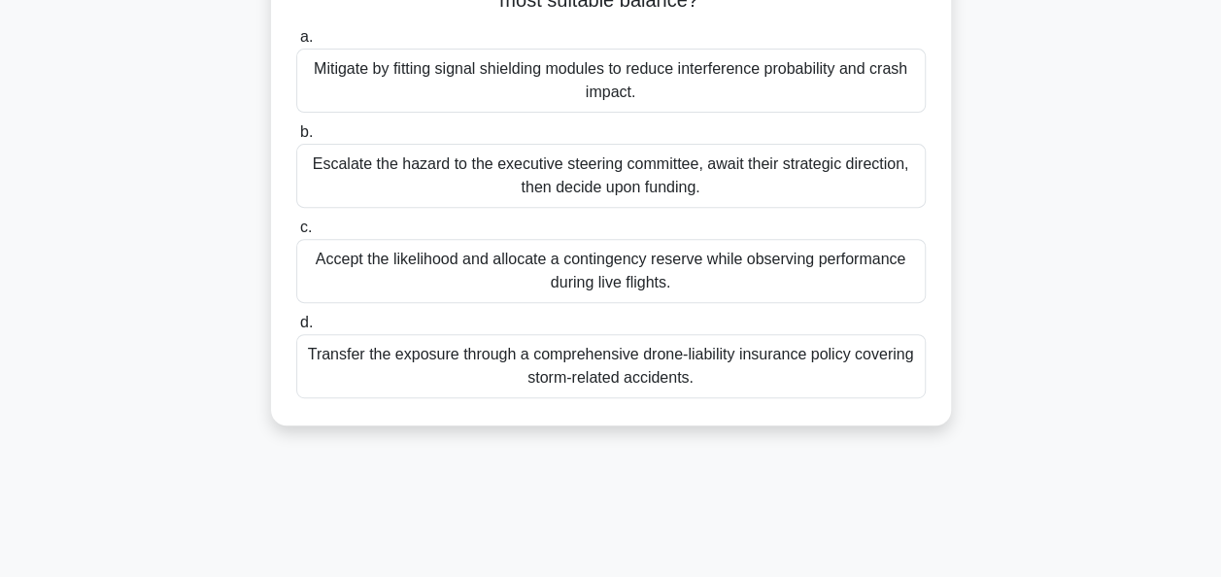
click at [856, 374] on div "Transfer the exposure through a comprehensive drone-liability insurance policy …" at bounding box center [610, 366] width 629 height 64
click at [296, 329] on input "d. Transfer the exposure through a comprehensive drone-liability insurance poli…" at bounding box center [296, 323] width 0 height 13
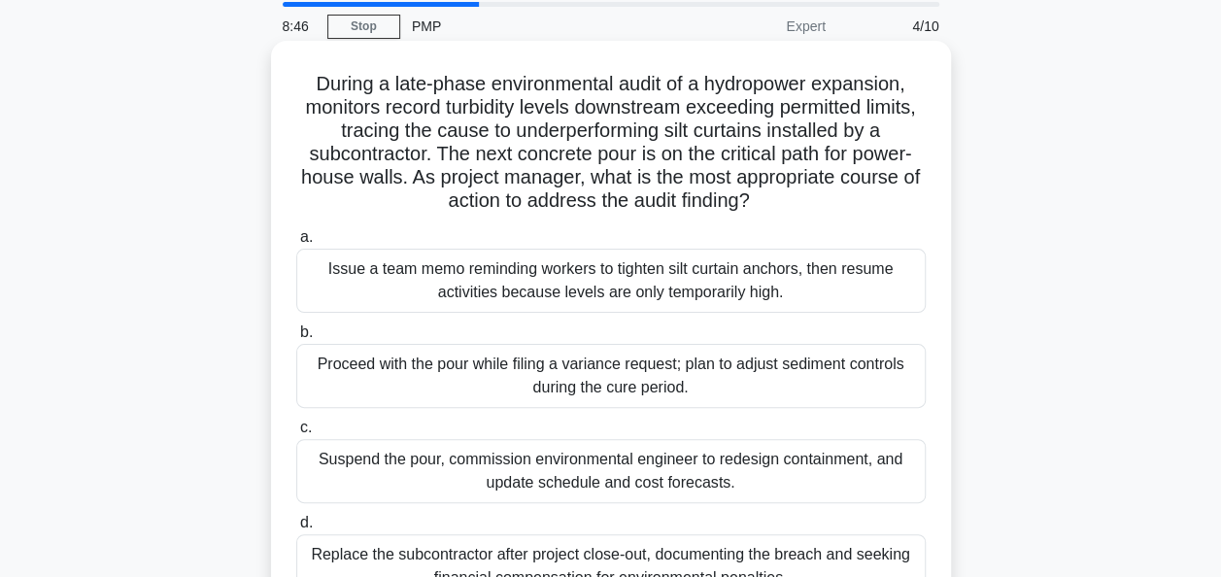
scroll to position [97, 0]
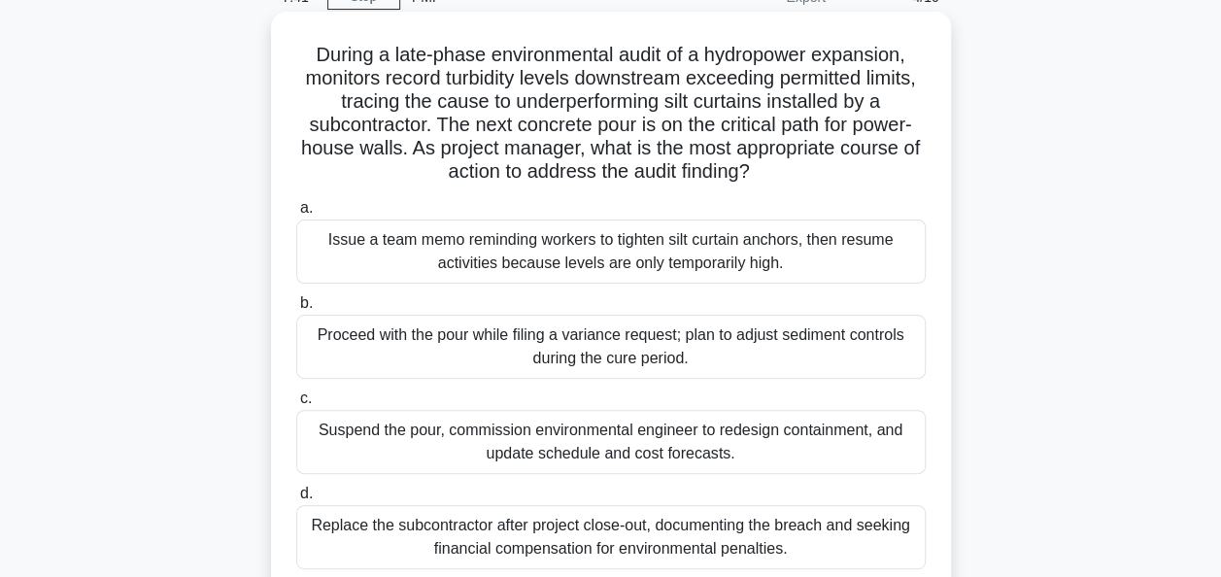
click at [713, 547] on div "Replace the subcontractor after project close-out, documenting the breach and s…" at bounding box center [610, 537] width 629 height 64
click at [296, 500] on input "d. Replace the subcontractor after project close-out, documenting the breach an…" at bounding box center [296, 494] width 0 height 13
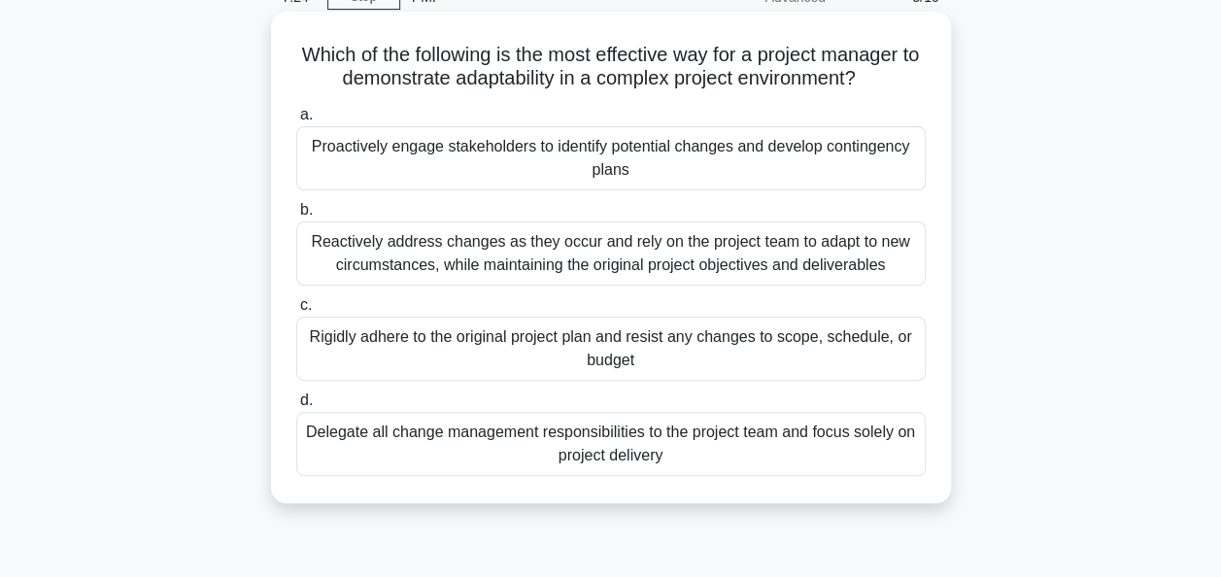
click at [585, 175] on div "Proactively engage stakeholders to identify potential changes and develop conti…" at bounding box center [610, 158] width 629 height 64
click at [296, 121] on input "a. Proactively engage stakeholders to identify potential changes and develop co…" at bounding box center [296, 115] width 0 height 13
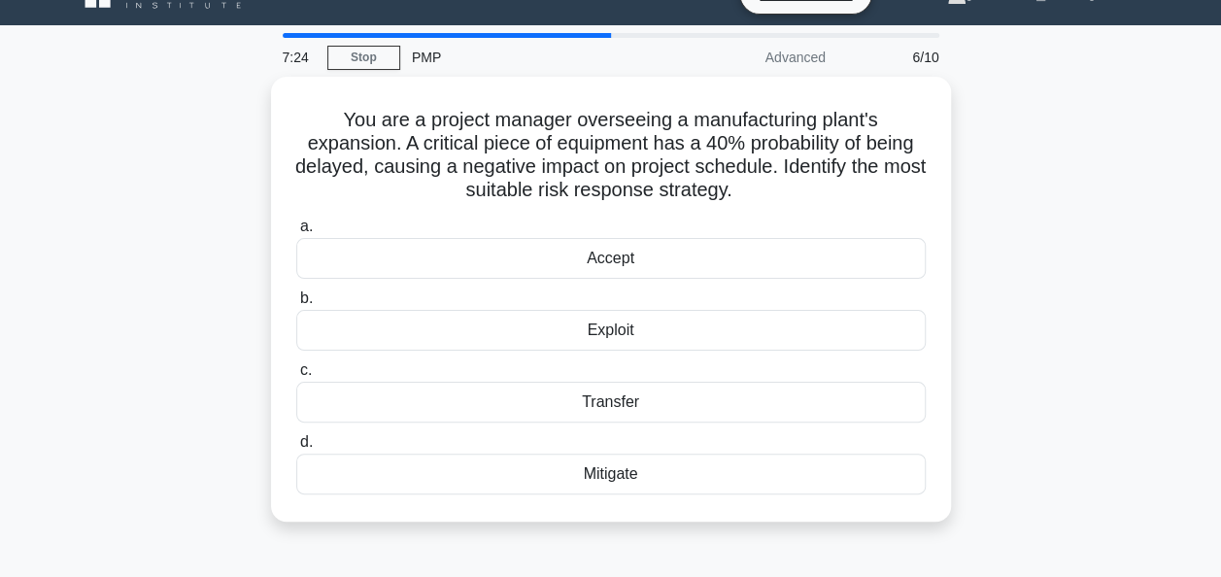
scroll to position [0, 0]
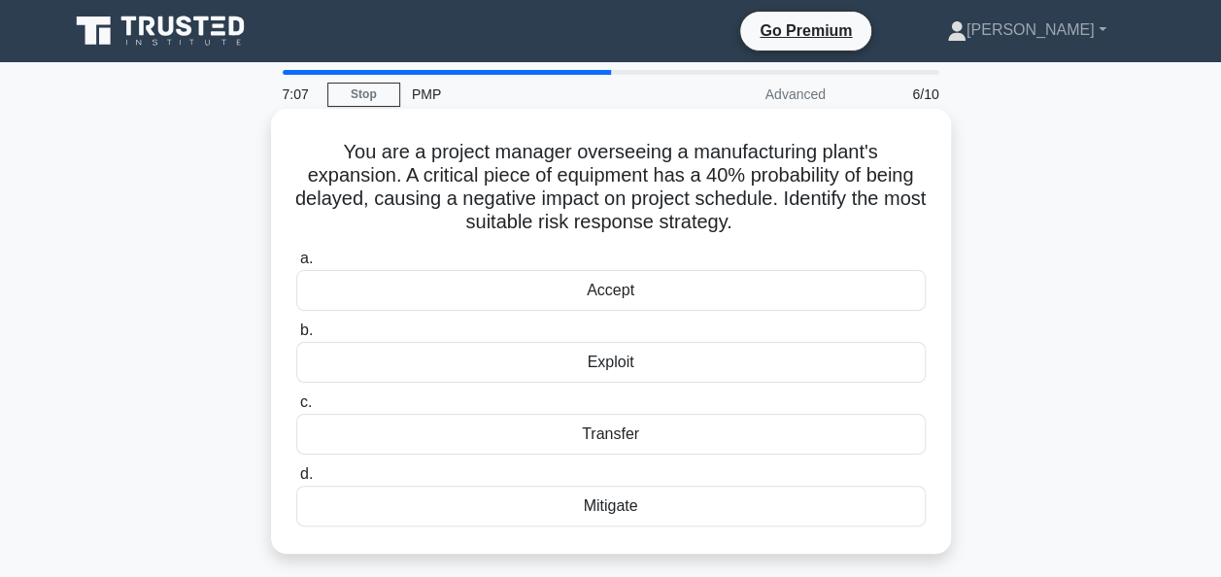
click at [490, 504] on div "Mitigate" at bounding box center [610, 506] width 629 height 41
click at [296, 481] on input "d. Mitigate" at bounding box center [296, 474] width 0 height 13
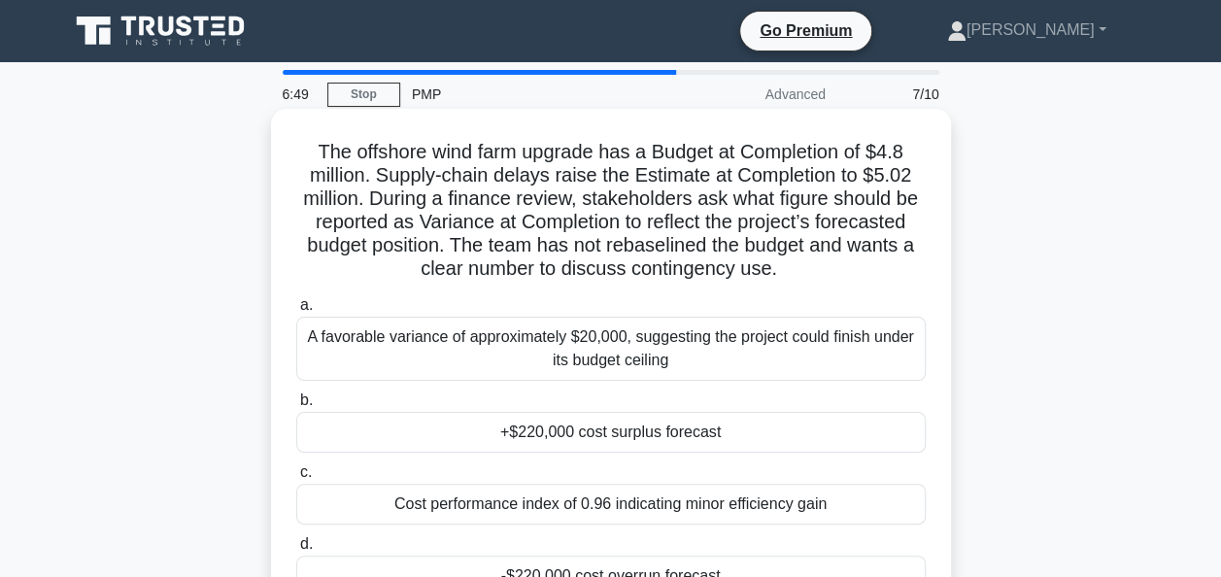
scroll to position [97, 0]
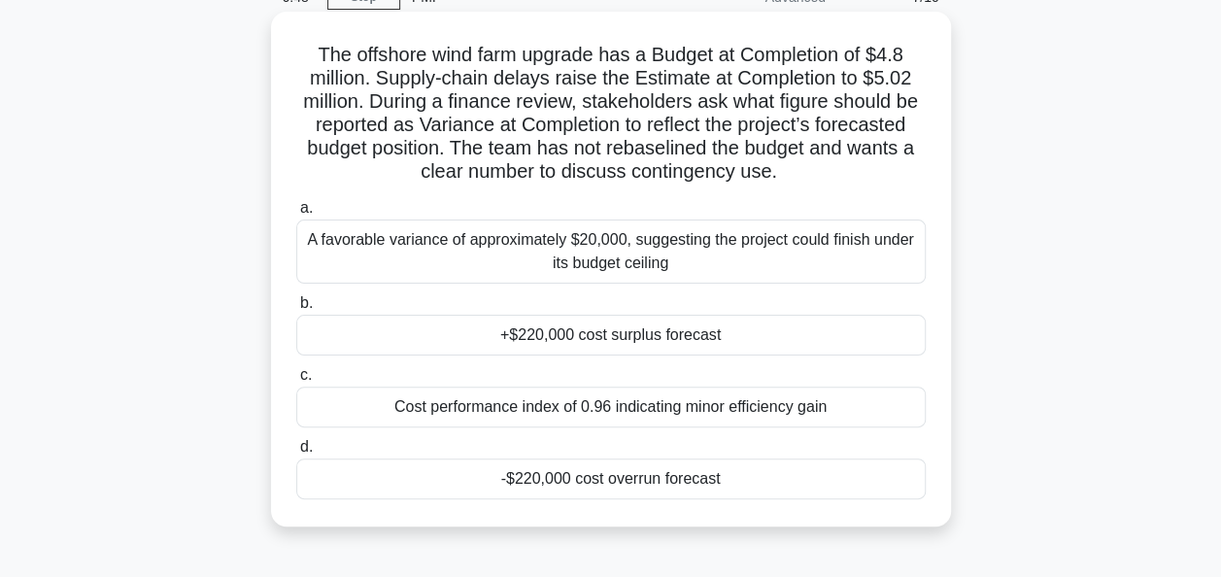
click at [697, 476] on div "-$220,000 cost overrun forecast" at bounding box center [610, 478] width 629 height 41
click at [296, 454] on input "d. -$220,000 cost overrun forecast" at bounding box center [296, 447] width 0 height 13
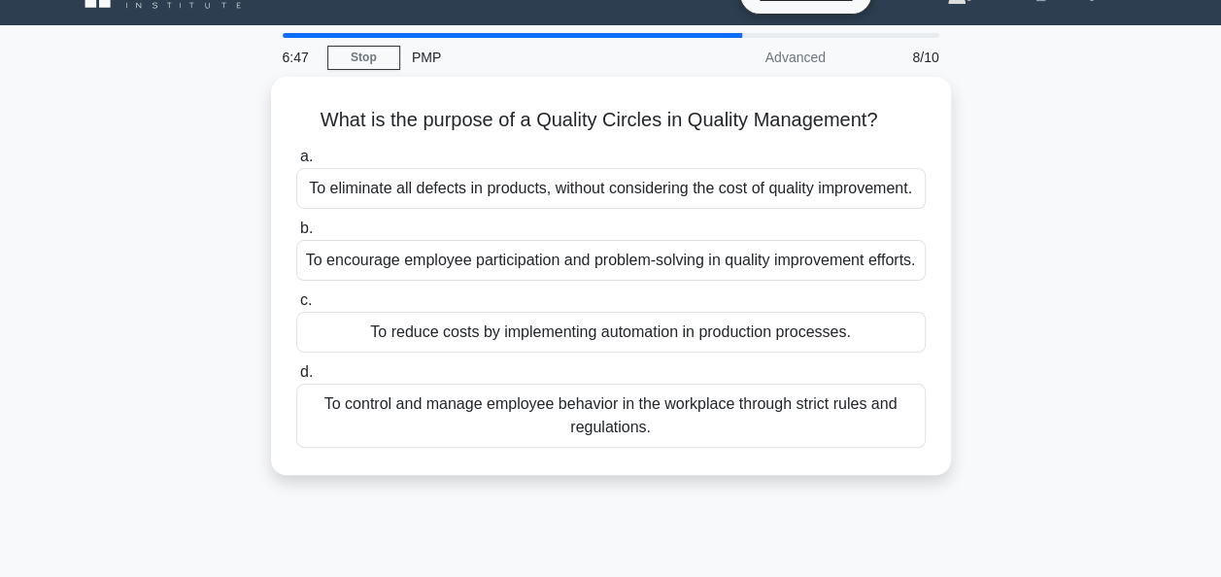
scroll to position [0, 0]
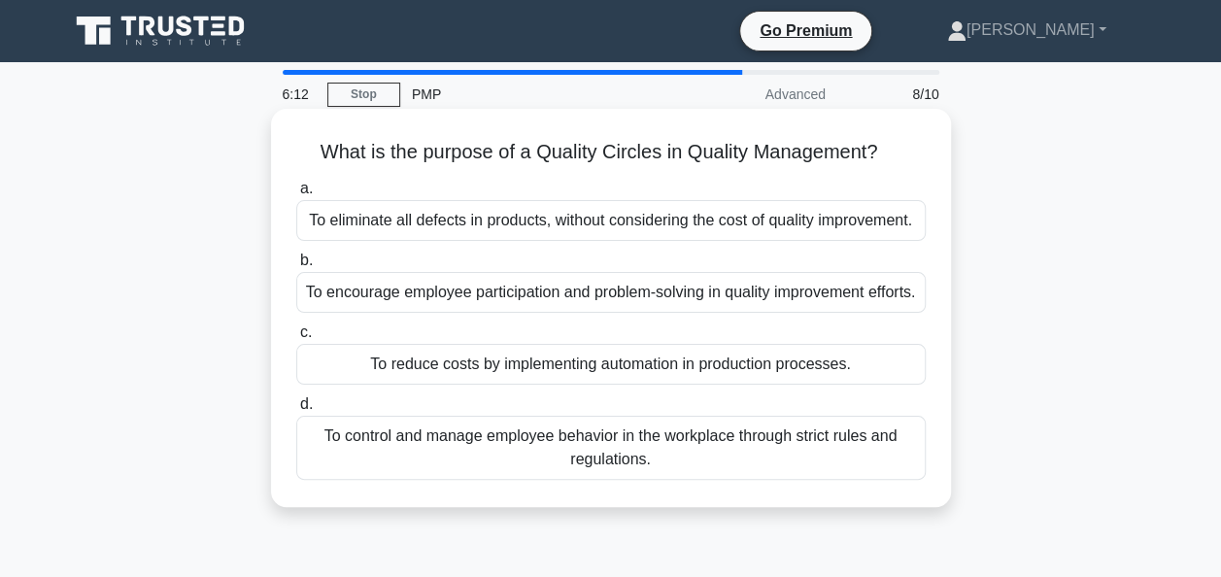
click at [492, 301] on div "To encourage employee participation and problem-solving in quality improvement …" at bounding box center [610, 292] width 629 height 41
click at [296, 267] on input "b. To encourage employee participation and problem-solving in quality improveme…" at bounding box center [296, 261] width 0 height 13
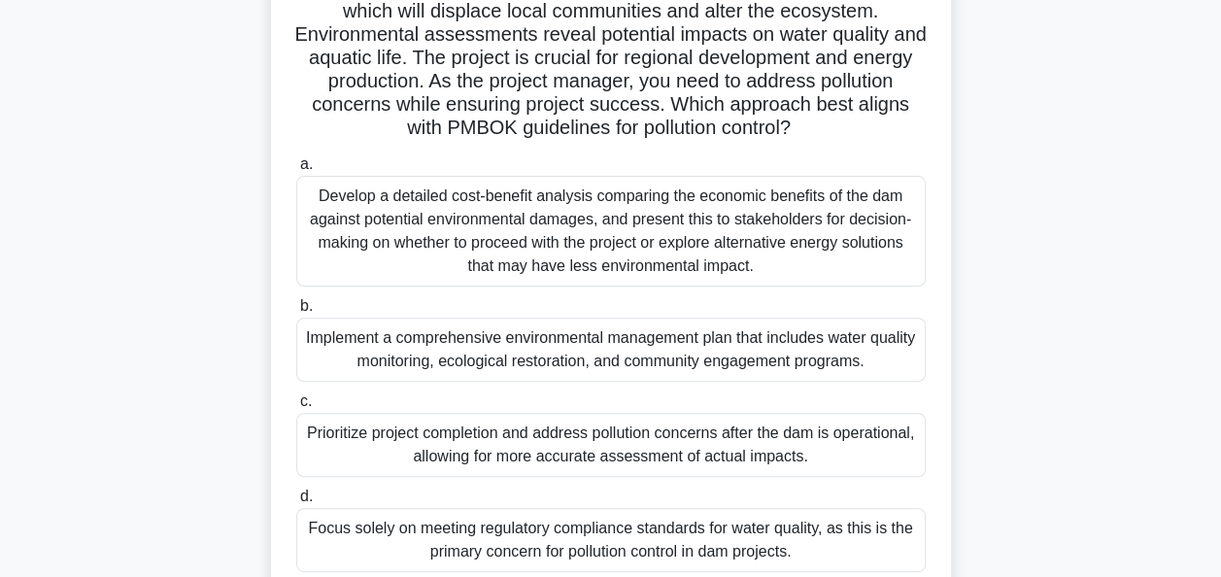
scroll to position [194, 0]
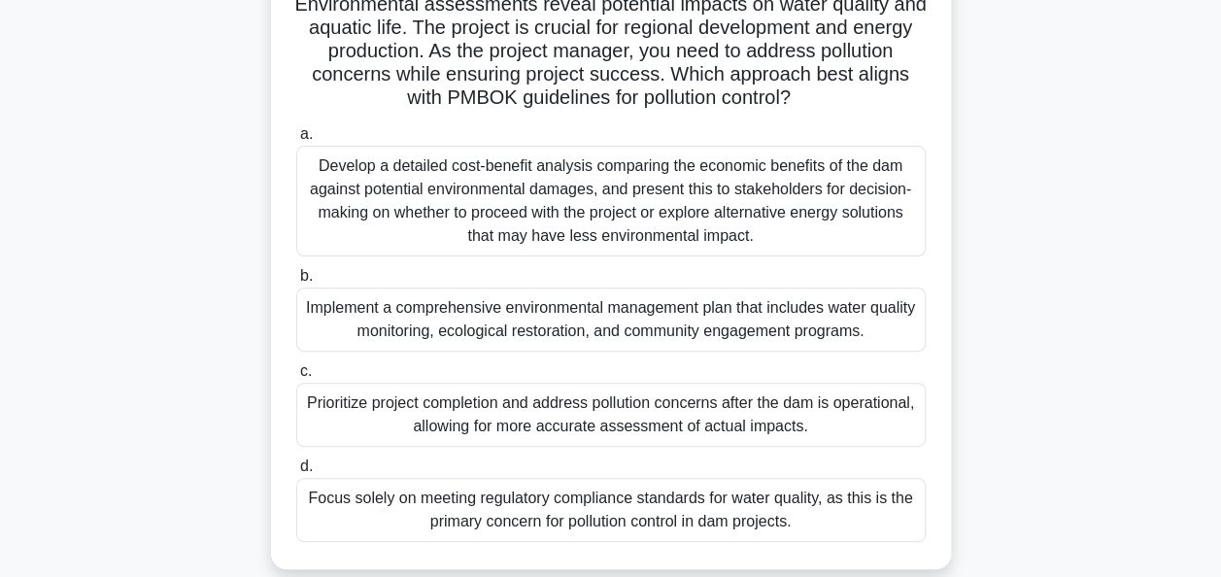
click at [595, 323] on div "Implement a comprehensive environmental management plan that includes water qua…" at bounding box center [610, 320] width 629 height 64
click at [296, 283] on input "b. Implement a comprehensive environmental management plan that includes water …" at bounding box center [296, 276] width 0 height 13
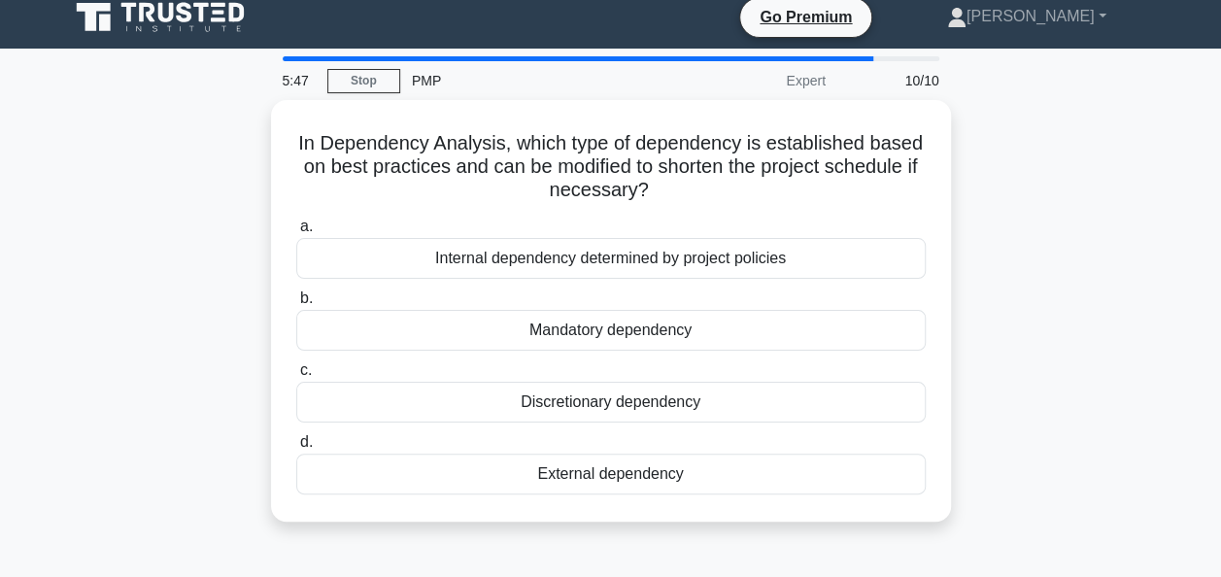
scroll to position [0, 0]
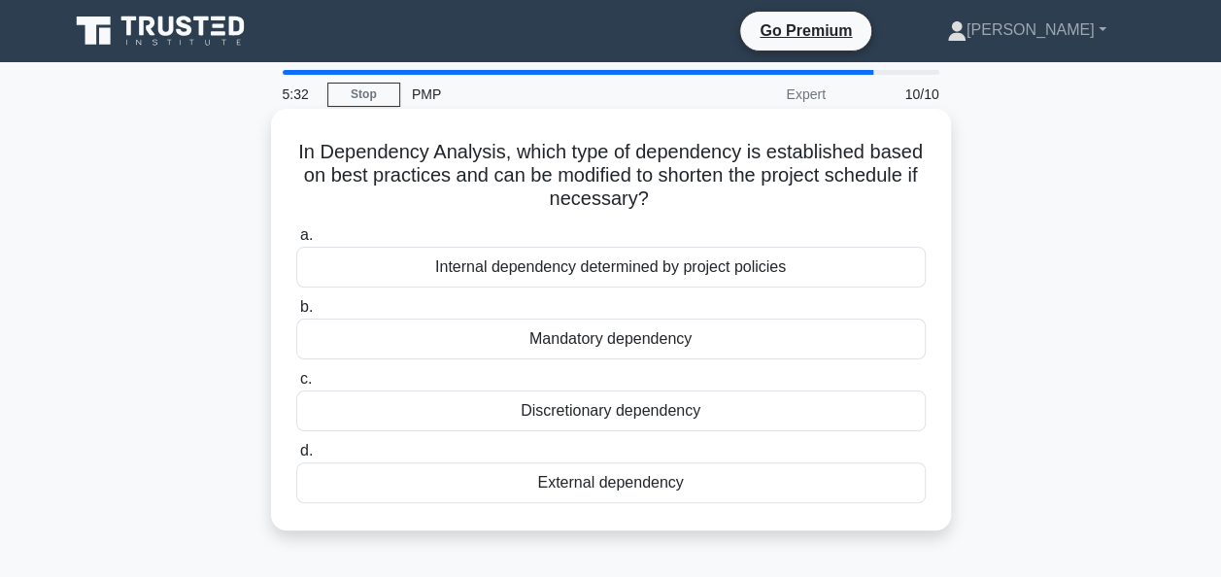
click at [827, 267] on div "Internal dependency determined by project policies" at bounding box center [610, 267] width 629 height 41
click at [296, 242] on input "a. Internal dependency determined by project policies" at bounding box center [296, 235] width 0 height 13
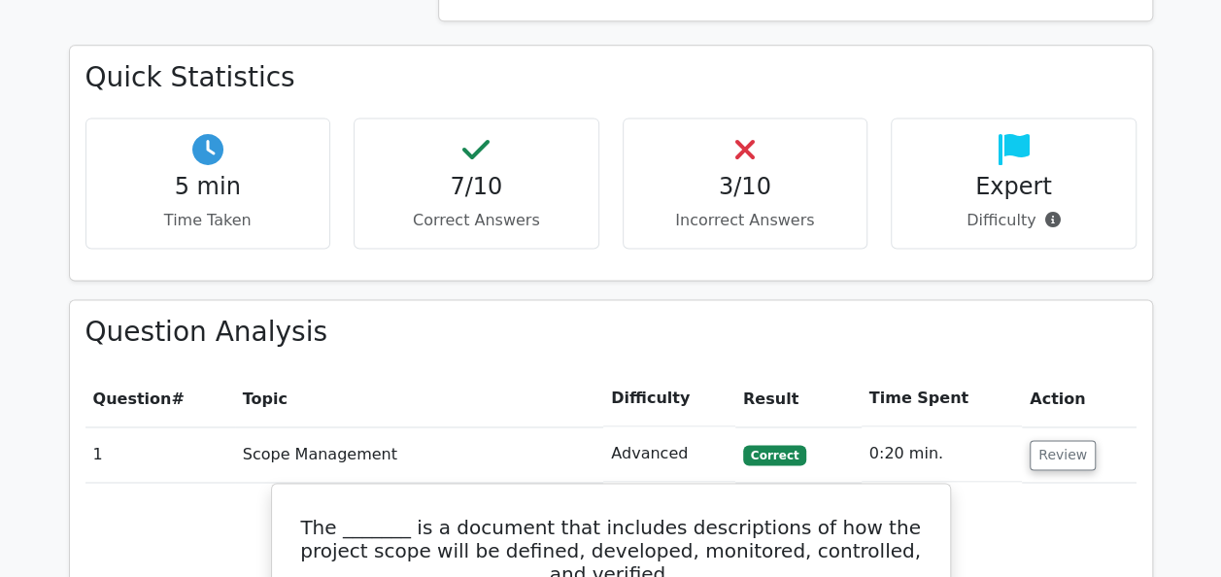
scroll to position [1457, 0]
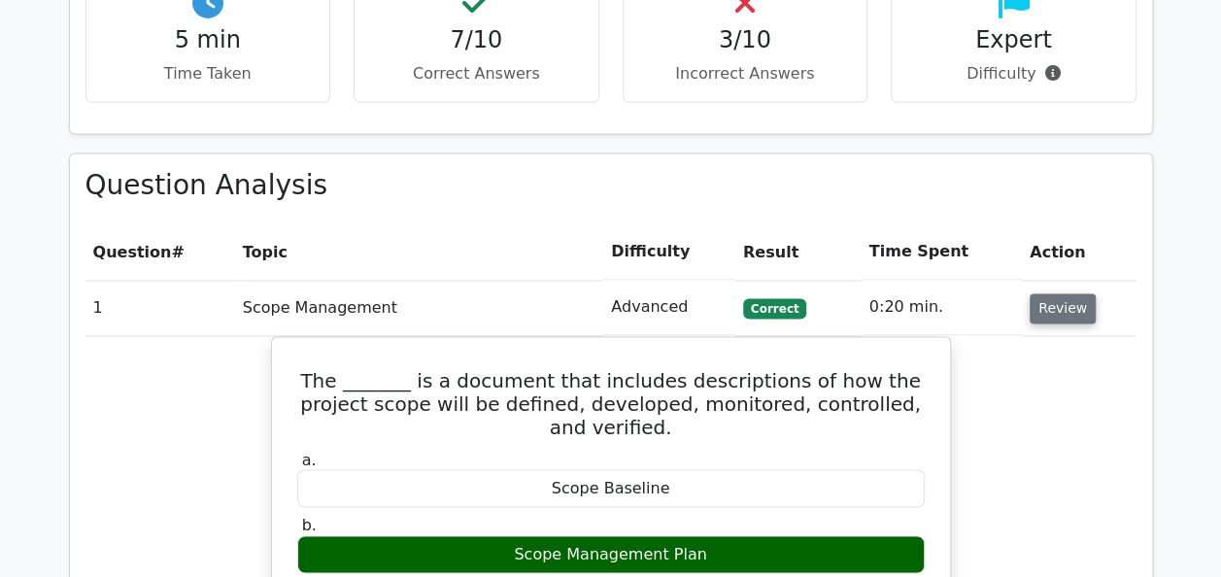
click at [1045, 293] on button "Review" at bounding box center [1063, 308] width 66 height 30
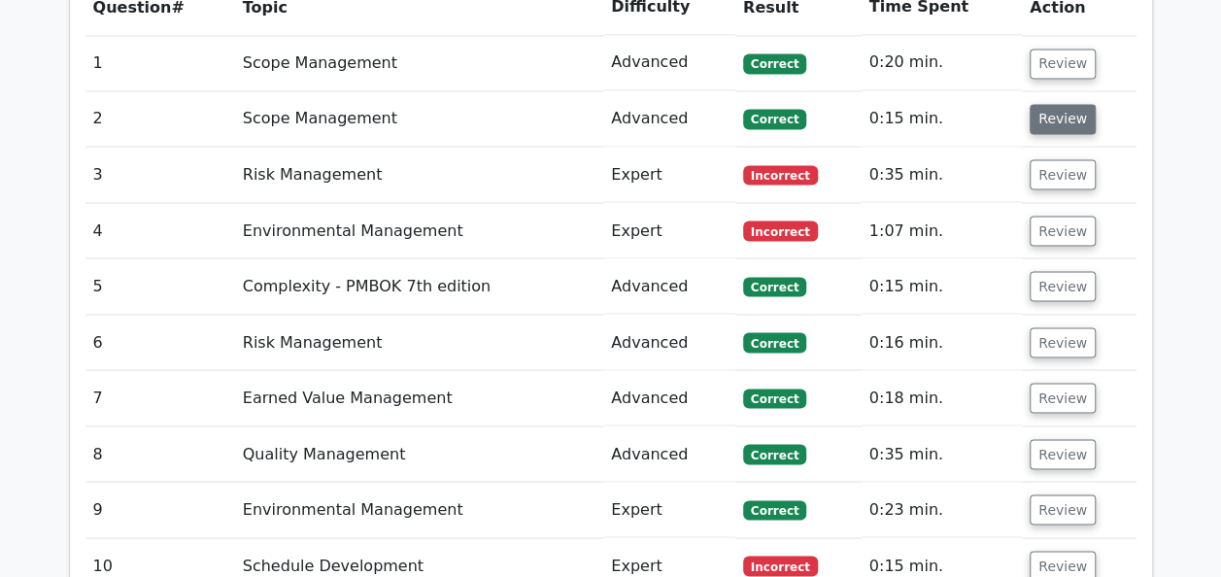
scroll to position [1846, 0]
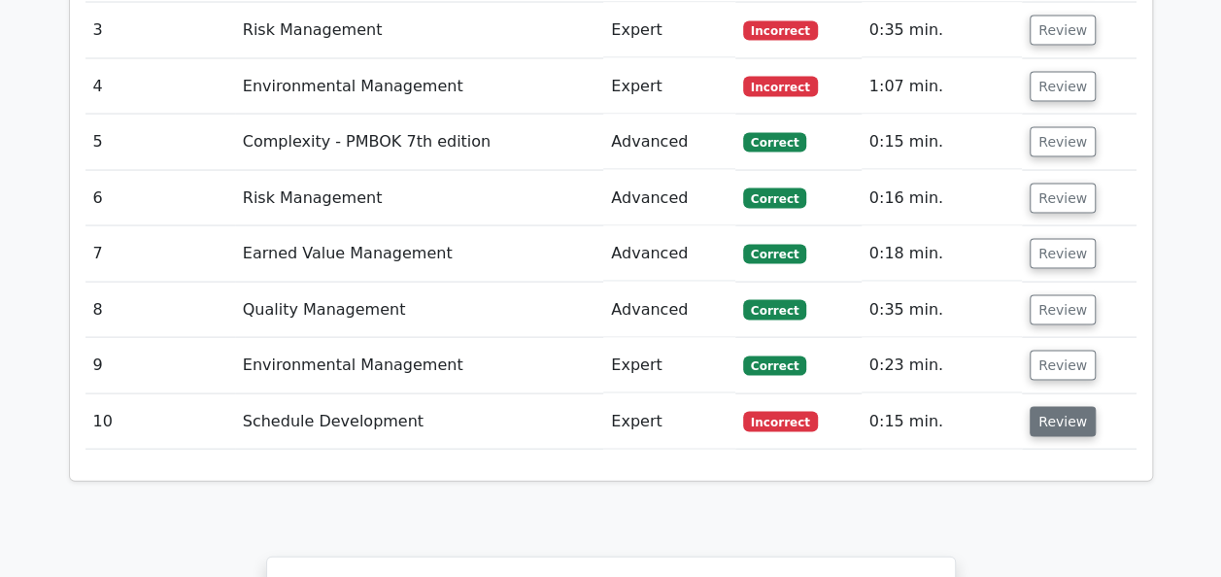
click at [1045, 394] on td "Review" at bounding box center [1079, 421] width 114 height 55
click at [1045, 407] on button "Review" at bounding box center [1063, 422] width 66 height 30
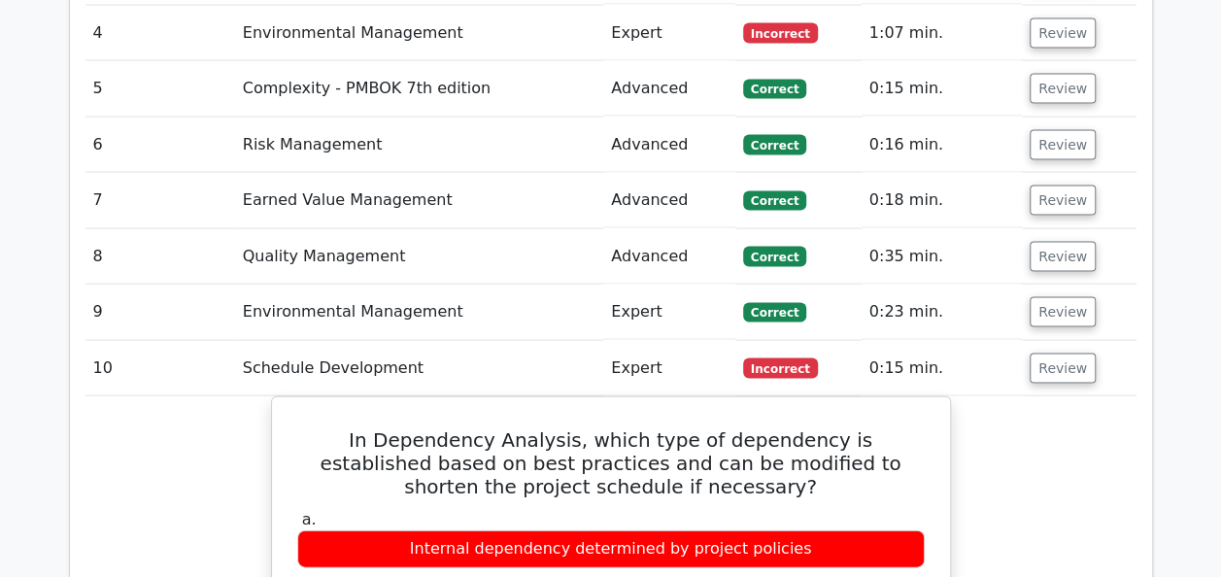
scroll to position [1651, 0]
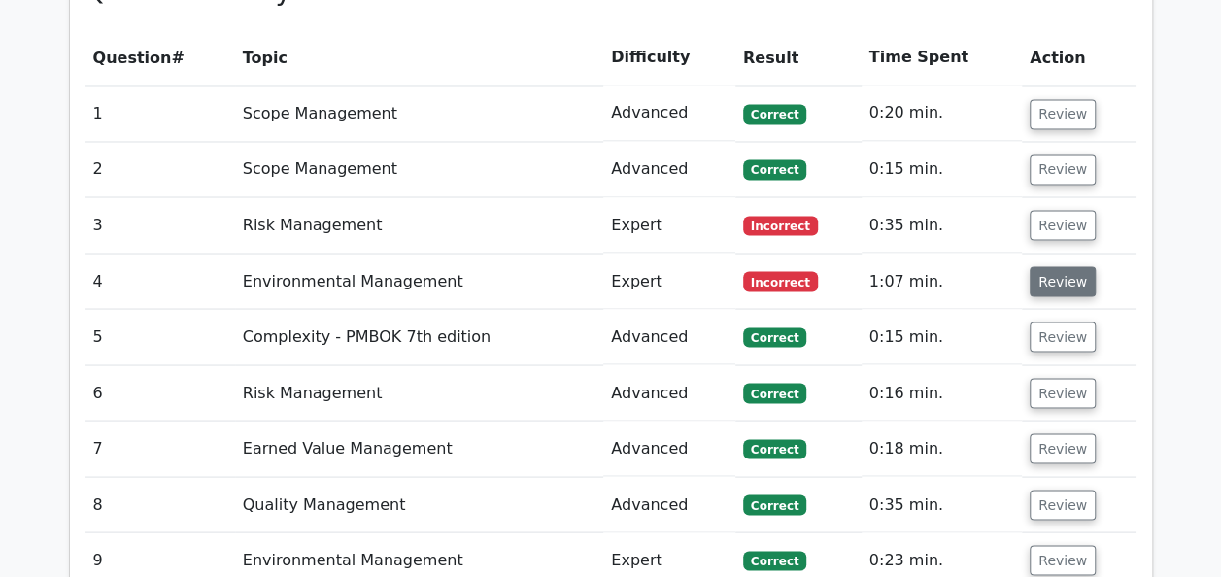
click at [1046, 266] on button "Review" at bounding box center [1063, 281] width 66 height 30
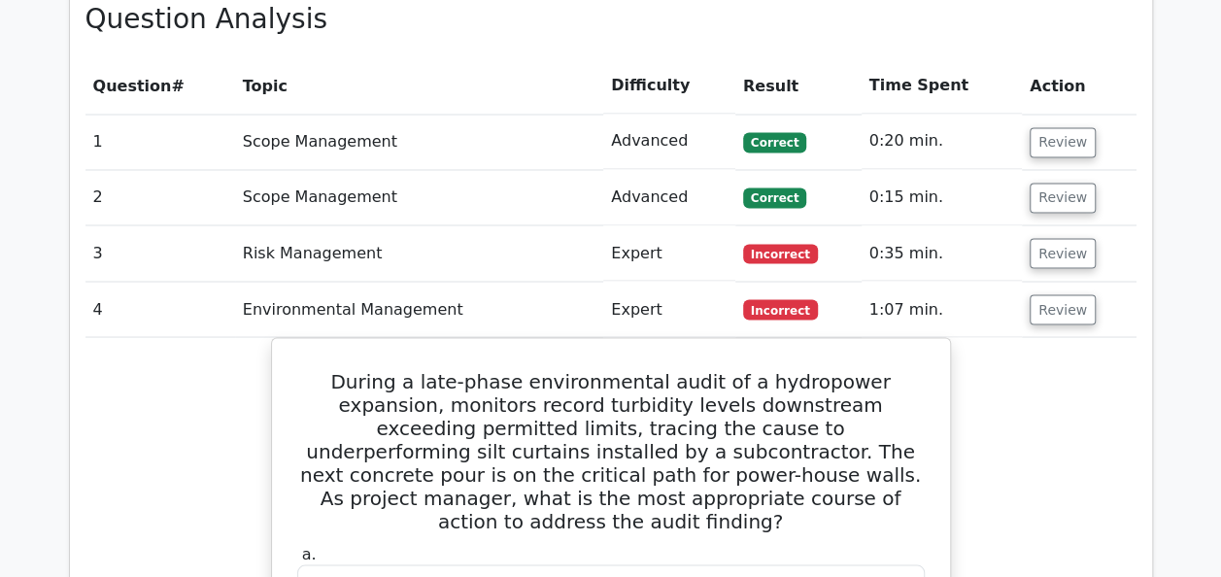
scroll to position [1554, 0]
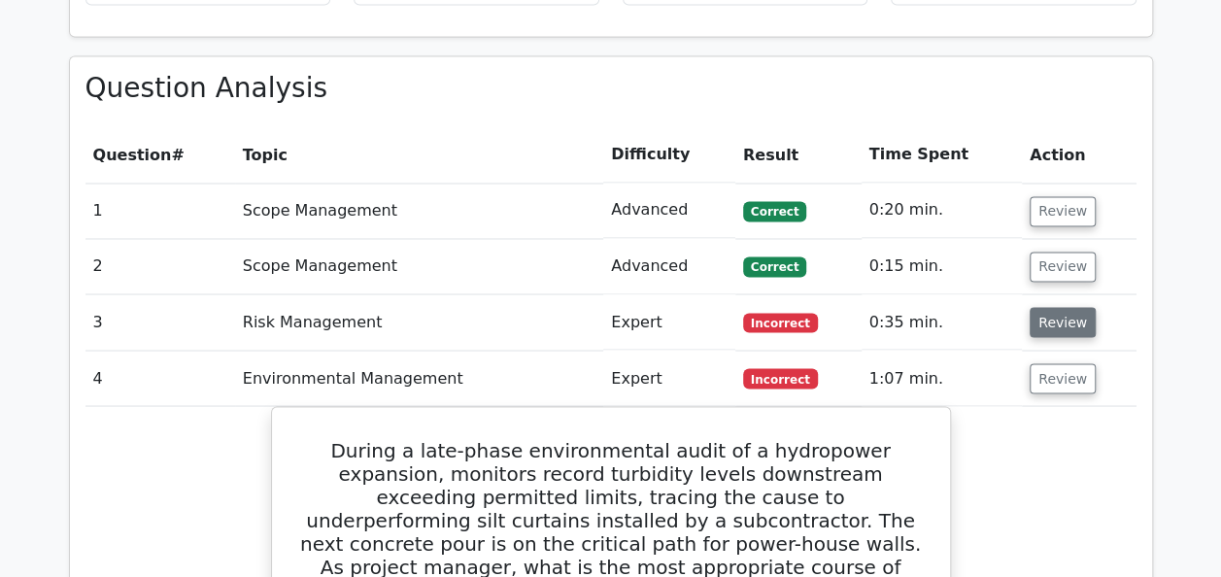
click at [1072, 307] on button "Review" at bounding box center [1063, 322] width 66 height 30
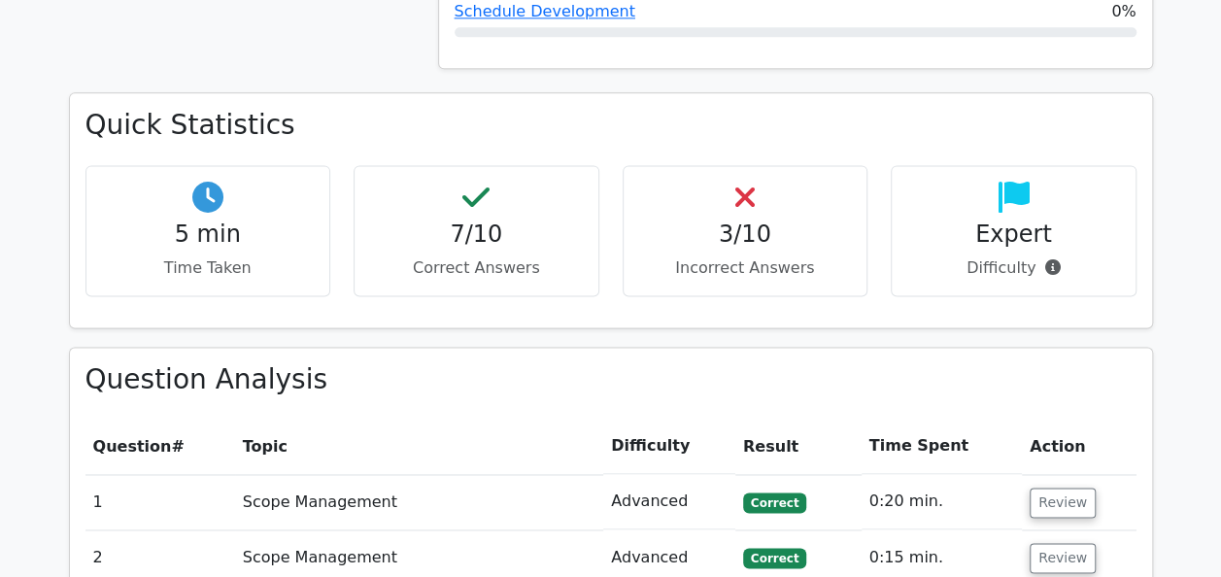
scroll to position [777, 0]
